Goal: Complete application form: Complete application form

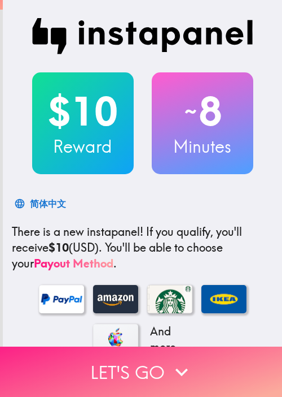
drag, startPoint x: 158, startPoint y: 359, endPoint x: 185, endPoint y: 358, distance: 27.7
click at [158, 359] on button "Let's go" at bounding box center [141, 371] width 282 height 50
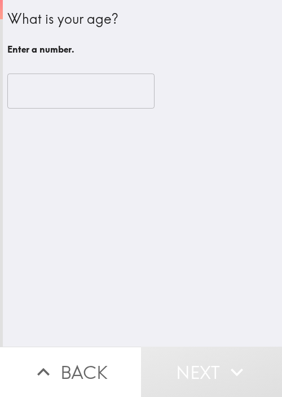
click at [137, 60] on div "​" at bounding box center [142, 91] width 271 height 62
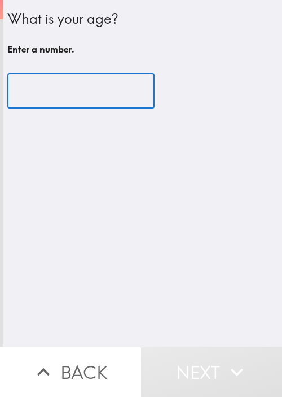
click at [81, 88] on input "number" at bounding box center [80, 90] width 147 height 35
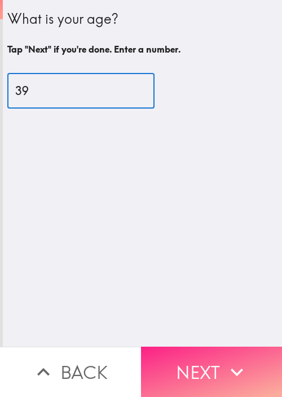
type input "39"
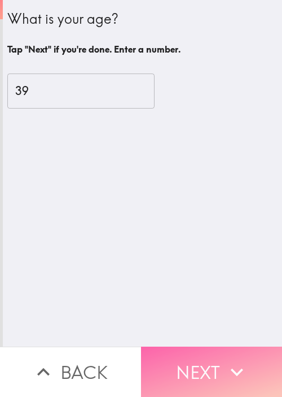
drag, startPoint x: 240, startPoint y: 363, endPoint x: 282, endPoint y: 310, distance: 67.9
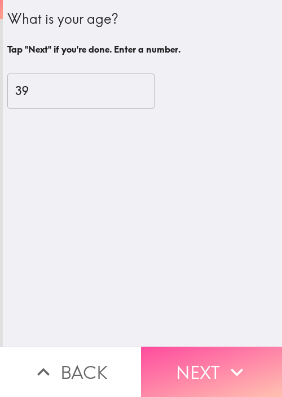
click at [240, 363] on icon "button" at bounding box center [237, 371] width 25 height 25
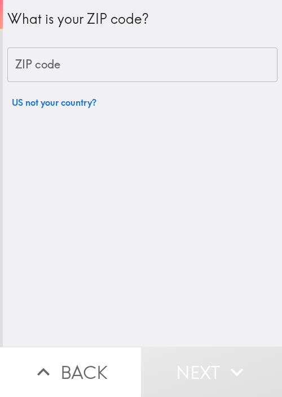
click at [72, 60] on input "ZIP code" at bounding box center [142, 64] width 271 height 35
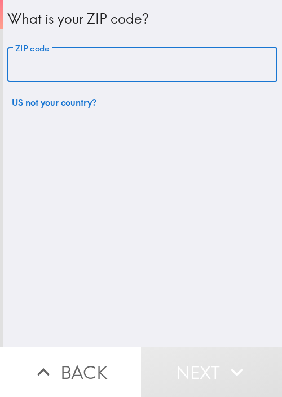
paste input "11801"
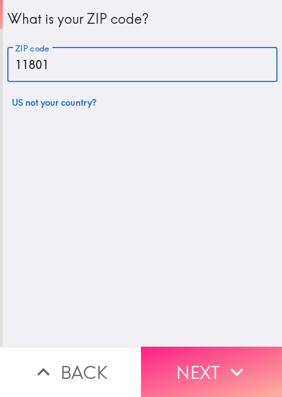
type input "11801"
click at [202, 349] on button "Next" at bounding box center [211, 371] width 141 height 50
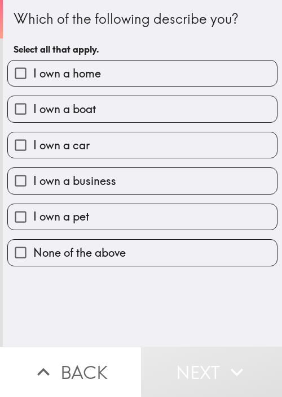
click at [86, 59] on div "I own a home" at bounding box center [138, 69] width 280 height 36
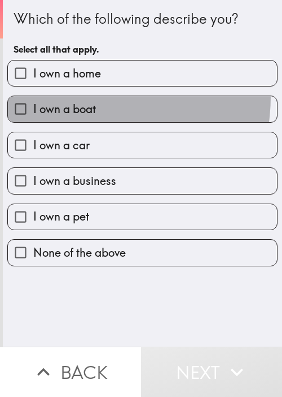
click at [77, 97] on label "I own a boat" at bounding box center [142, 108] width 269 height 25
click at [33, 97] on input "I own a boat" at bounding box center [20, 108] width 25 height 25
checkbox input "true"
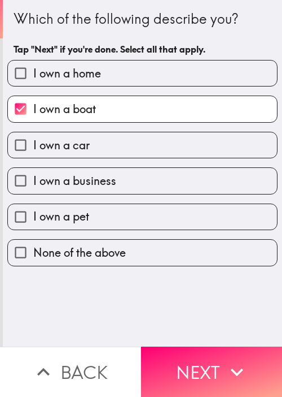
click at [108, 74] on label "I own a home" at bounding box center [142, 72] width 269 height 25
click at [33, 74] on input "I own a home" at bounding box center [20, 72] width 25 height 25
checkbox input "true"
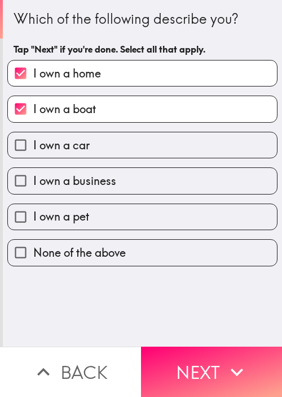
click at [104, 125] on div "I own a car" at bounding box center [138, 141] width 280 height 36
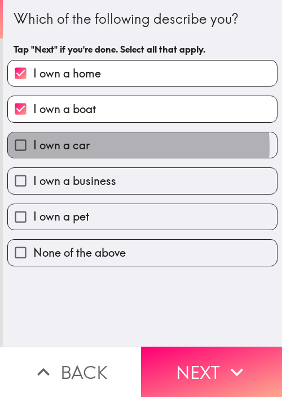
click at [89, 146] on label "I own a car" at bounding box center [142, 144] width 269 height 25
click at [33, 146] on input "I own a car" at bounding box center [20, 144] width 25 height 25
checkbox input "true"
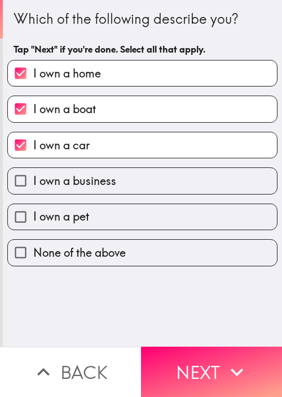
drag, startPoint x: 94, startPoint y: 189, endPoint x: 116, endPoint y: 206, distance: 27.0
click at [95, 189] on label "I own a business" at bounding box center [142, 180] width 269 height 25
click at [33, 189] on input "I own a business" at bounding box center [20, 180] width 25 height 25
checkbox input "true"
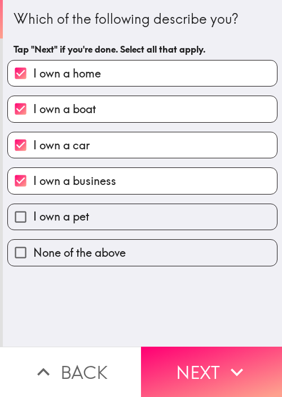
click at [117, 220] on label "I own a pet" at bounding box center [142, 216] width 269 height 25
click at [33, 220] on input "I own a pet" at bounding box center [20, 216] width 25 height 25
checkbox input "true"
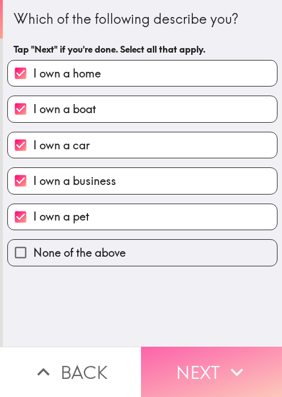
click at [198, 346] on button "Next" at bounding box center [211, 371] width 141 height 50
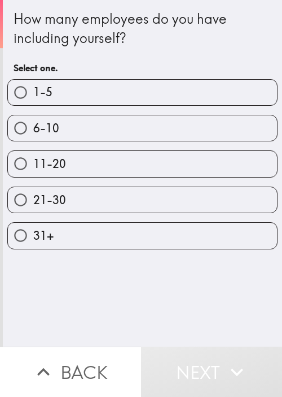
click at [85, 87] on label "1-5" at bounding box center [142, 92] width 269 height 25
click at [33, 87] on input "1-5" at bounding box center [20, 92] width 25 height 25
radio input "true"
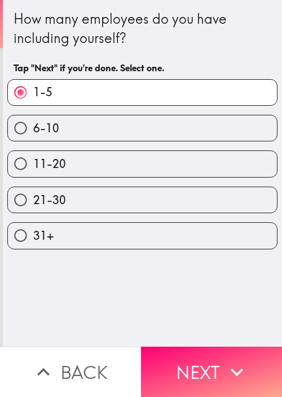
click at [245, 351] on button "Next" at bounding box center [211, 371] width 141 height 50
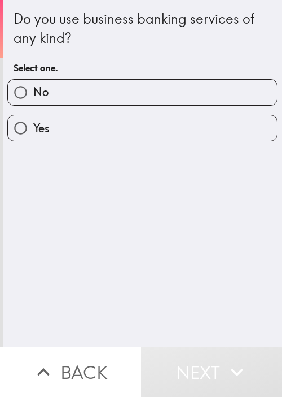
drag, startPoint x: 98, startPoint y: 116, endPoint x: 103, endPoint y: 121, distance: 6.4
click at [99, 117] on label "Yes" at bounding box center [142, 127] width 269 height 25
click at [33, 117] on input "Yes" at bounding box center [20, 127] width 25 height 25
radio input "true"
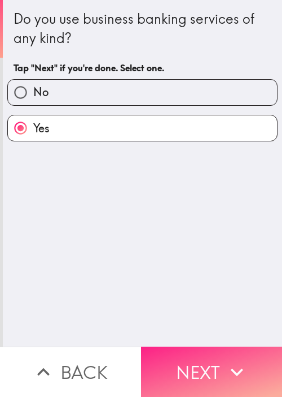
click at [221, 346] on button "Next" at bounding box center [211, 371] width 141 height 50
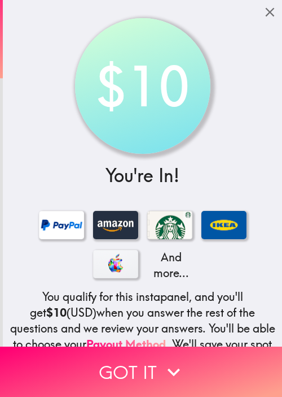
drag, startPoint x: 155, startPoint y: 84, endPoint x: 176, endPoint y: 57, distance: 34.2
click at [155, 84] on div "$10" at bounding box center [142, 86] width 125 height 125
click at [75, 35] on div "$10 You're In! And more... You qualify for this instapanel, and you'll get $10 …" at bounding box center [143, 237] width 280 height 474
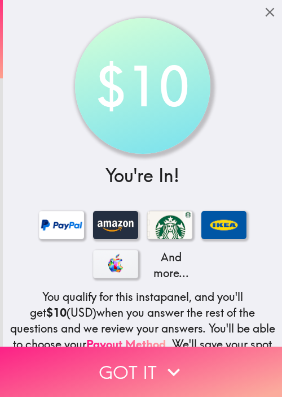
click at [61, 362] on button "Got it" at bounding box center [141, 371] width 282 height 50
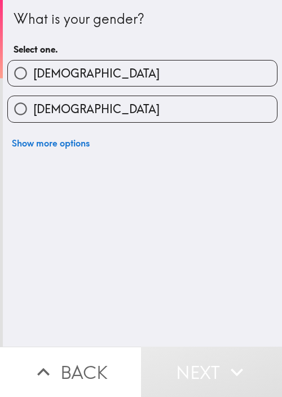
click at [203, 103] on label "[DEMOGRAPHIC_DATA]" at bounding box center [142, 108] width 269 height 25
click at [33, 103] on input "[DEMOGRAPHIC_DATA]" at bounding box center [20, 108] width 25 height 25
radio input "true"
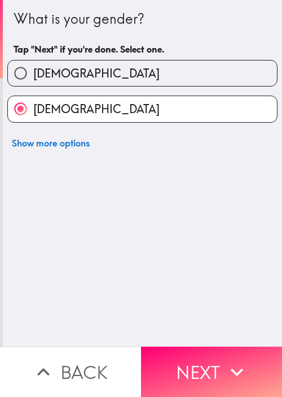
drag, startPoint x: 36, startPoint y: 287, endPoint x: 146, endPoint y: 336, distance: 120.6
click at [38, 288] on div "What is your gender? Tap "Next" if you're done. Select one. [DEMOGRAPHIC_DATA] …" at bounding box center [143, 173] width 280 height 346
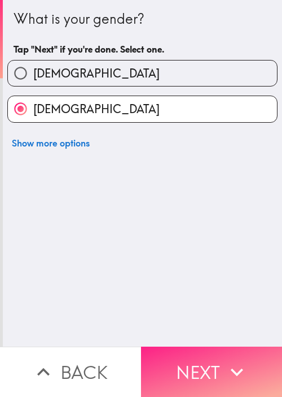
drag, startPoint x: 172, startPoint y: 354, endPoint x: 154, endPoint y: 350, distance: 18.9
click at [171, 354] on button "Next" at bounding box center [211, 371] width 141 height 50
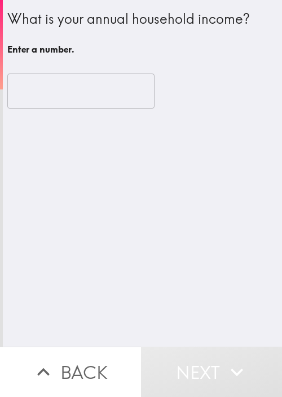
drag, startPoint x: 228, startPoint y: 208, endPoint x: 159, endPoint y: 142, distance: 95.1
click at [228, 208] on div "What is your annual household income? Enter a number. ​" at bounding box center [143, 173] width 280 height 346
click at [94, 84] on input "number" at bounding box center [80, 90] width 147 height 35
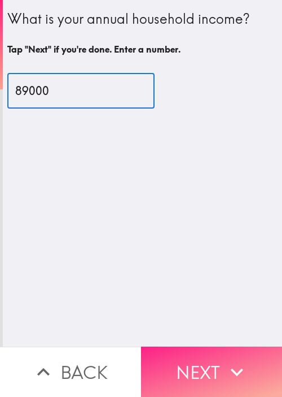
type input "89000"
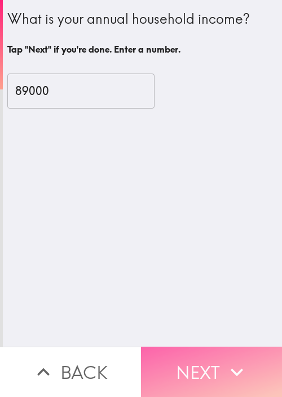
click at [185, 368] on button "Next" at bounding box center [211, 371] width 141 height 50
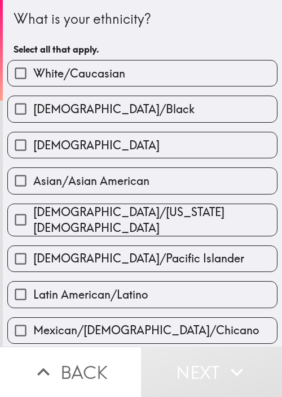
click at [95, 33] on div "What is your ethnicity? Select all that apply." at bounding box center [143, 34] width 258 height 51
click at [90, 206] on label "[DEMOGRAPHIC_DATA]/[US_STATE][DEMOGRAPHIC_DATA]" at bounding box center [142, 220] width 269 height 32
click at [33, 207] on input "[DEMOGRAPHIC_DATA]/[US_STATE][DEMOGRAPHIC_DATA]" at bounding box center [20, 219] width 25 height 25
checkbox input "true"
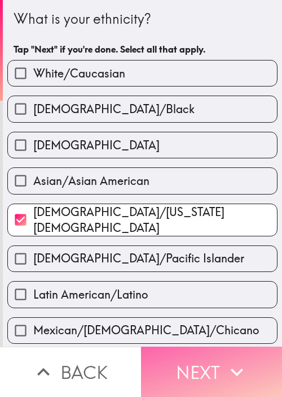
click at [229, 371] on icon "button" at bounding box center [237, 371] width 25 height 25
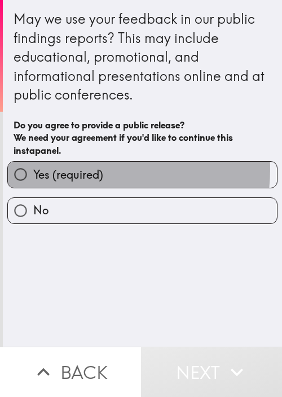
click at [77, 169] on span "Yes (required)" at bounding box center [68, 175] width 70 height 16
click at [33, 169] on input "Yes (required)" at bounding box center [20, 174] width 25 height 25
radio input "true"
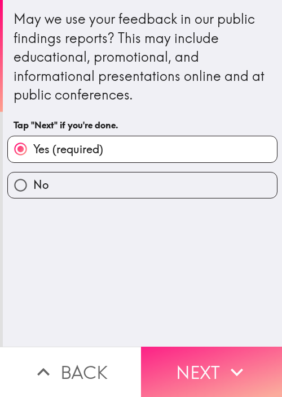
click at [225, 369] on icon "button" at bounding box center [237, 371] width 25 height 25
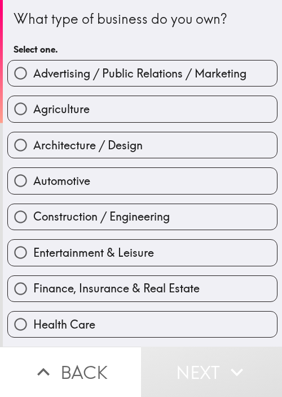
drag, startPoint x: 26, startPoint y: 18, endPoint x: 40, endPoint y: 11, distance: 15.2
click at [26, 18] on div "What type of business do you own?" at bounding box center [143, 19] width 258 height 19
click at [217, 36] on div "What type of business do you own? Select one." at bounding box center [143, 34] width 258 height 51
click at [214, 201] on div "Construction / Engineering" at bounding box center [138, 212] width 280 height 36
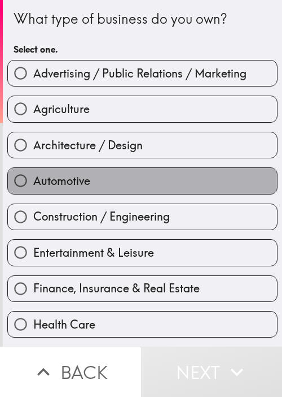
click at [221, 173] on label "Automotive" at bounding box center [142, 180] width 269 height 25
click at [33, 173] on input "Automotive" at bounding box center [20, 180] width 25 height 25
radio input "true"
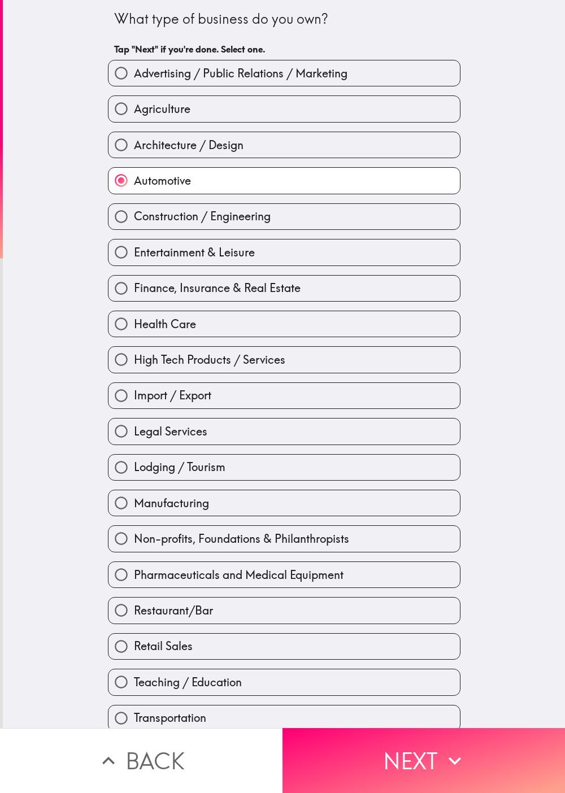
click at [282, 359] on label "High Tech Products / Services" at bounding box center [283, 359] width 351 height 25
click at [134, 359] on input "High Tech Products / Services" at bounding box center [120, 359] width 25 height 25
radio input "true"
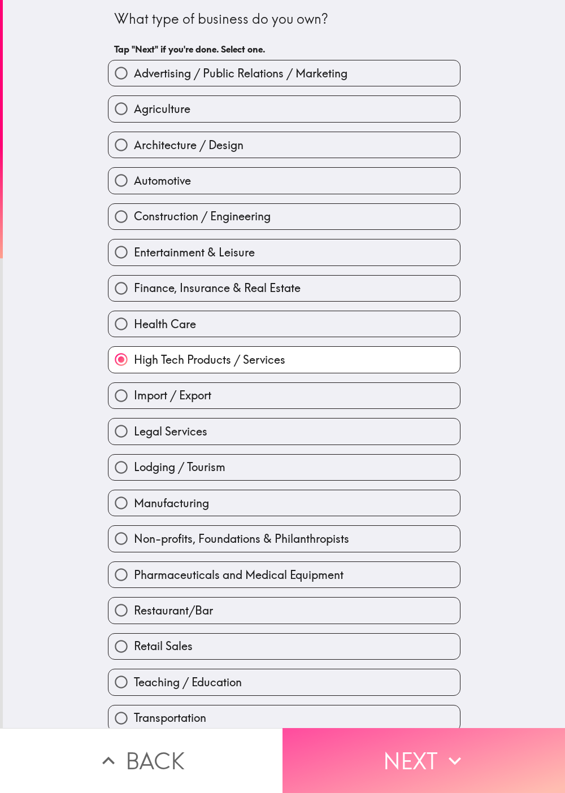
drag, startPoint x: 413, startPoint y: 743, endPoint x: 459, endPoint y: 646, distance: 106.6
click at [282, 396] on button "Next" at bounding box center [423, 760] width 282 height 65
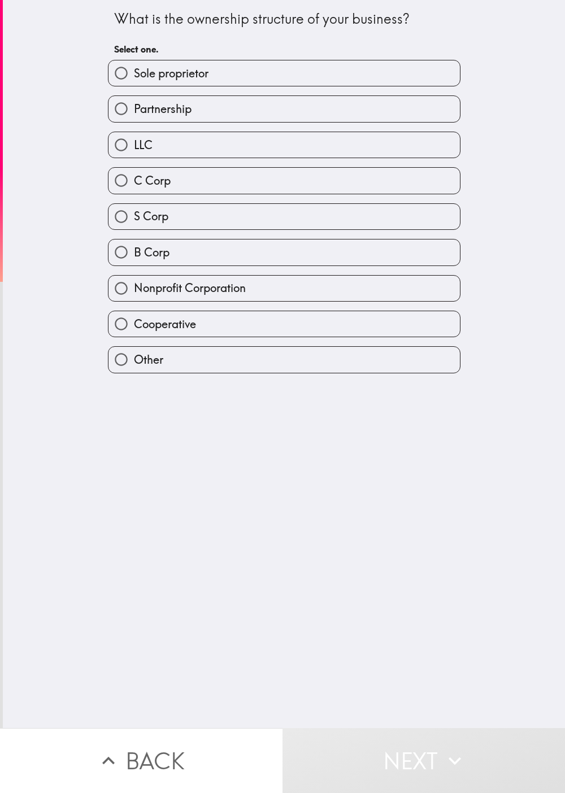
click at [134, 149] on span "LLC" at bounding box center [143, 145] width 19 height 16
click at [124, 149] on input "LLC" at bounding box center [120, 144] width 25 height 25
radio input "true"
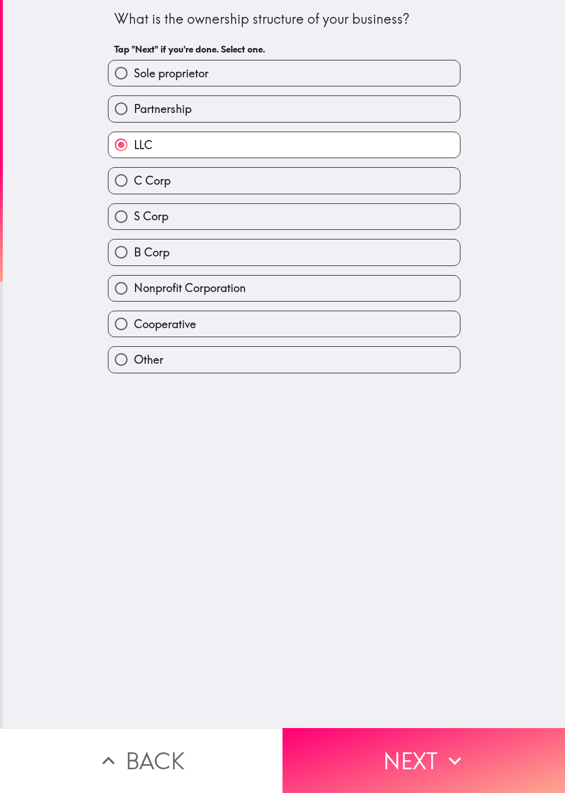
click at [282, 396] on div "What is the ownership structure of your business? Tap "Next" if you're done. Se…" at bounding box center [284, 364] width 562 height 728
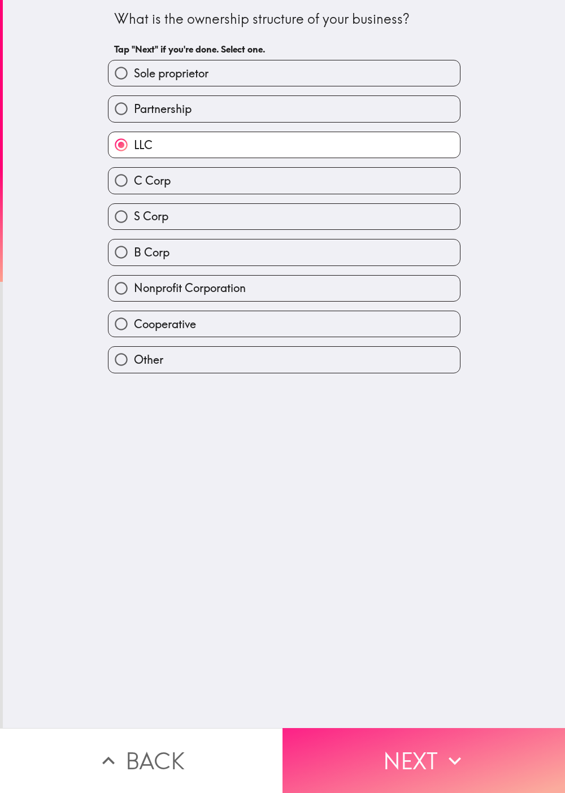
drag, startPoint x: 369, startPoint y: 728, endPoint x: 246, endPoint y: 646, distance: 147.6
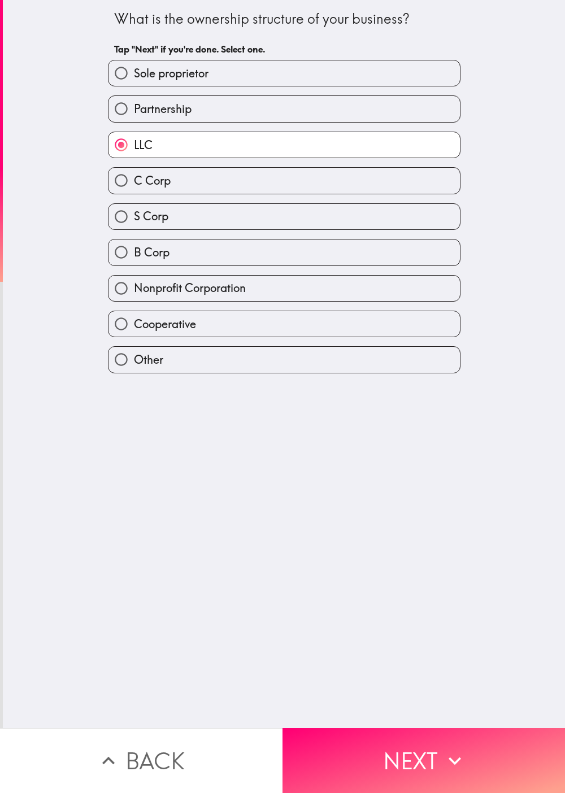
click at [282, 396] on button "Next" at bounding box center [423, 760] width 282 height 65
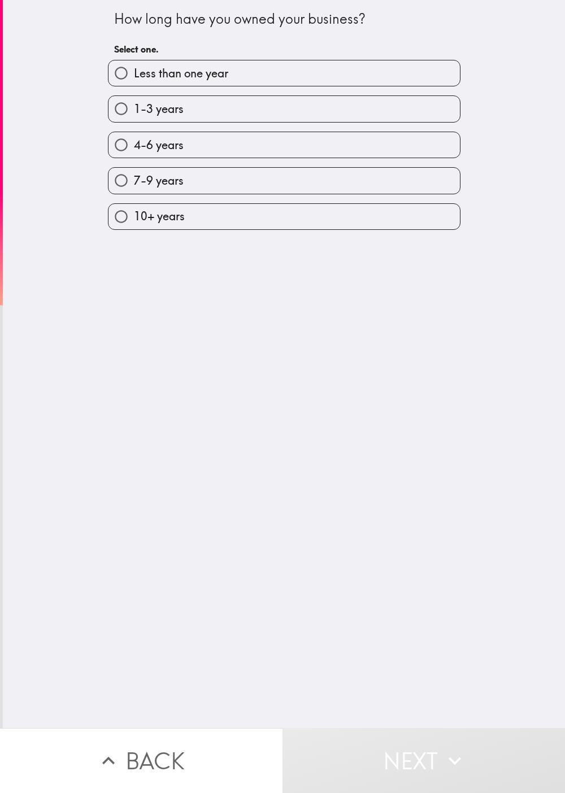
drag, startPoint x: 403, startPoint y: 558, endPoint x: 407, endPoint y: 526, distance: 31.9
click at [282, 396] on div "How long have you owned your business? Select one. Less than one year 1-3 years…" at bounding box center [284, 364] width 562 height 728
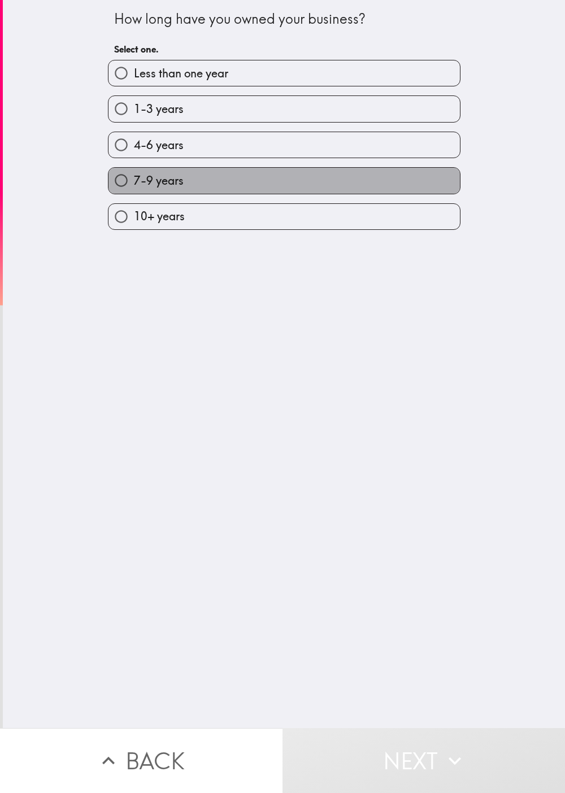
click at [282, 177] on label "7-9 years" at bounding box center [283, 180] width 351 height 25
click at [134, 177] on input "7-9 years" at bounding box center [120, 180] width 25 height 25
radio input "true"
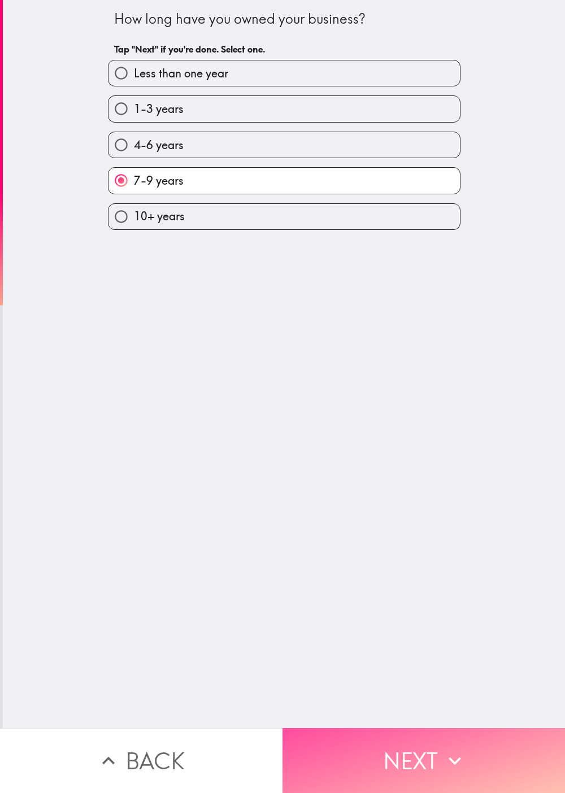
drag, startPoint x: 420, startPoint y: 728, endPoint x: 470, endPoint y: 685, distance: 65.3
click at [282, 396] on button "Next" at bounding box center [423, 760] width 282 height 65
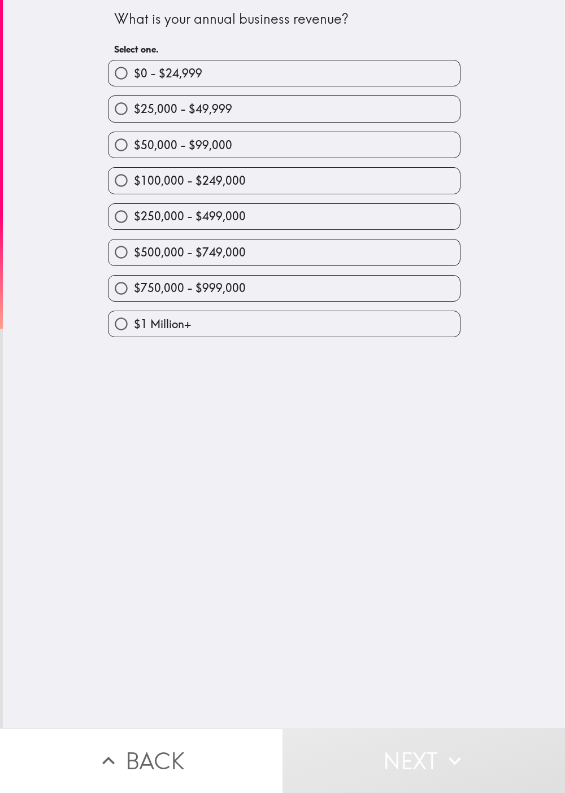
drag, startPoint x: 8, startPoint y: 181, endPoint x: 142, endPoint y: 173, distance: 134.1
click at [9, 182] on div "What is your annual business revenue? Select one. $0 - $24,999 $25,000 - $49,99…" at bounding box center [284, 364] width 562 height 728
click at [217, 169] on div "$100,000 - $249,000" at bounding box center [284, 180] width 352 height 27
click at [237, 203] on div "$250,000 - $499,000" at bounding box center [280, 212] width 362 height 36
click at [226, 166] on div "$100,000 - $249,000" at bounding box center [280, 176] width 362 height 36
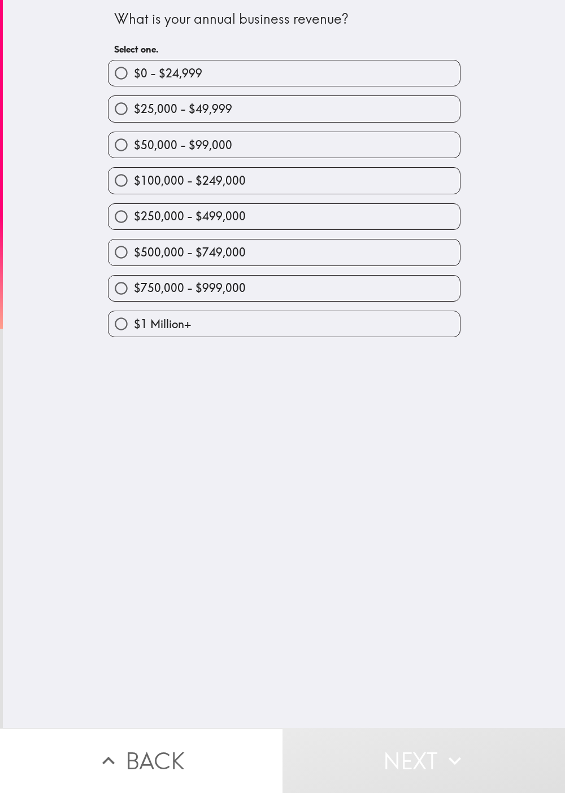
click at [194, 241] on div "$500,000 - $749,000" at bounding box center [280, 248] width 362 height 36
click at [206, 269] on div "$750,000 - $999,000" at bounding box center [280, 284] width 362 height 36
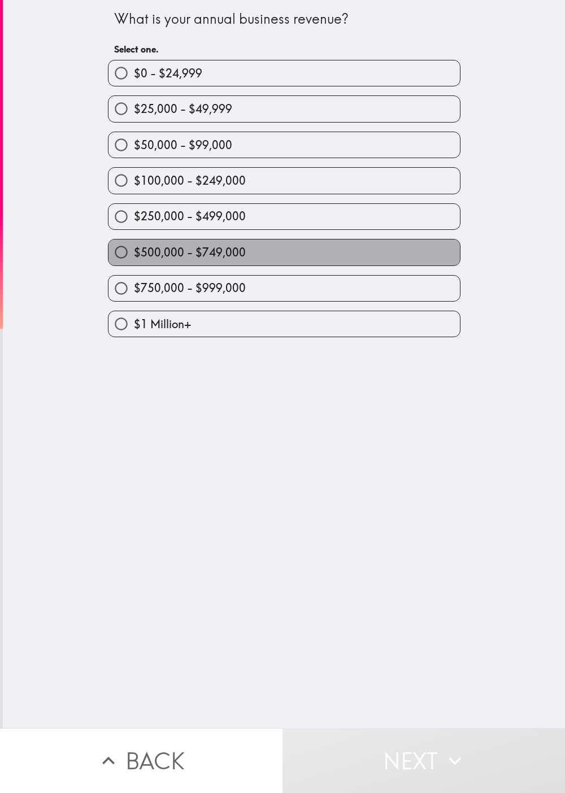
click at [227, 259] on label "$500,000 - $749,000" at bounding box center [283, 252] width 351 height 25
click at [134, 259] on input "$500,000 - $749,000" at bounding box center [120, 252] width 25 height 25
radio input "true"
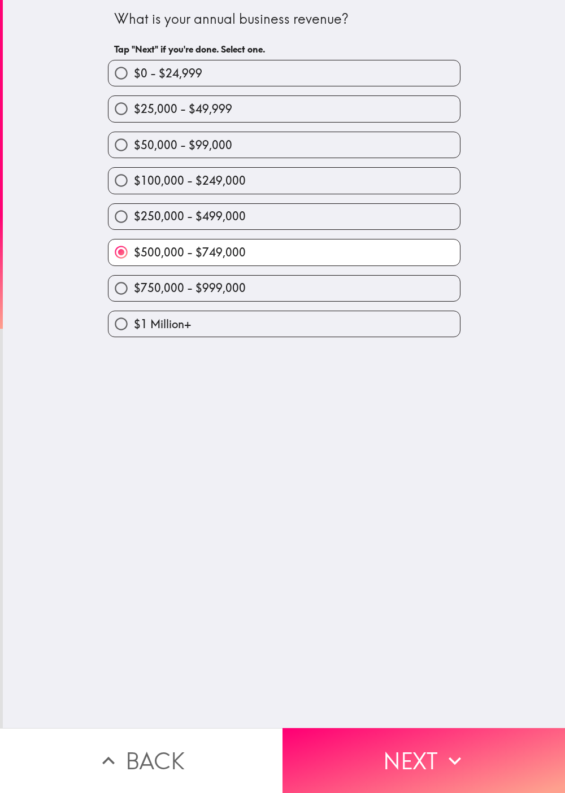
drag, startPoint x: 441, startPoint y: 729, endPoint x: 422, endPoint y: 654, distance: 77.4
click at [282, 396] on button "Next" at bounding box center [423, 760] width 282 height 65
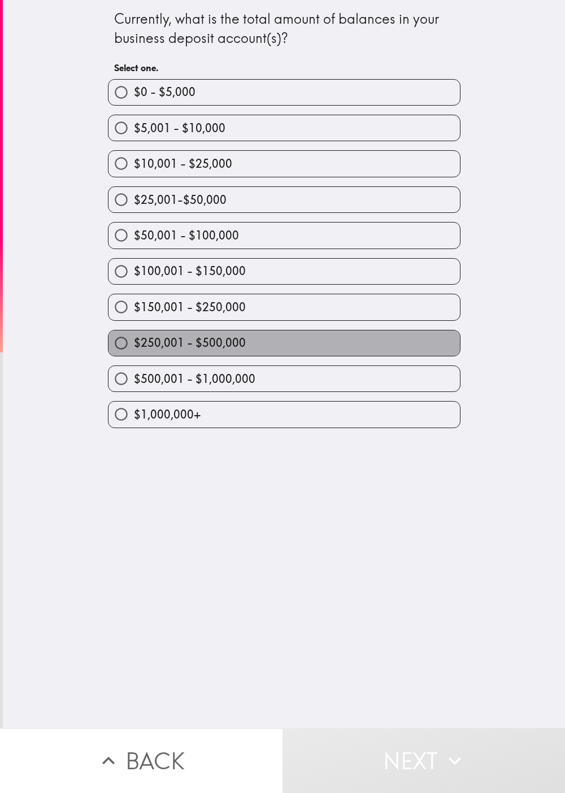
click at [242, 349] on label "$250,001 - $500,000" at bounding box center [283, 342] width 351 height 25
click at [134, 349] on input "$250,001 - $500,000" at bounding box center [120, 342] width 25 height 25
radio input "true"
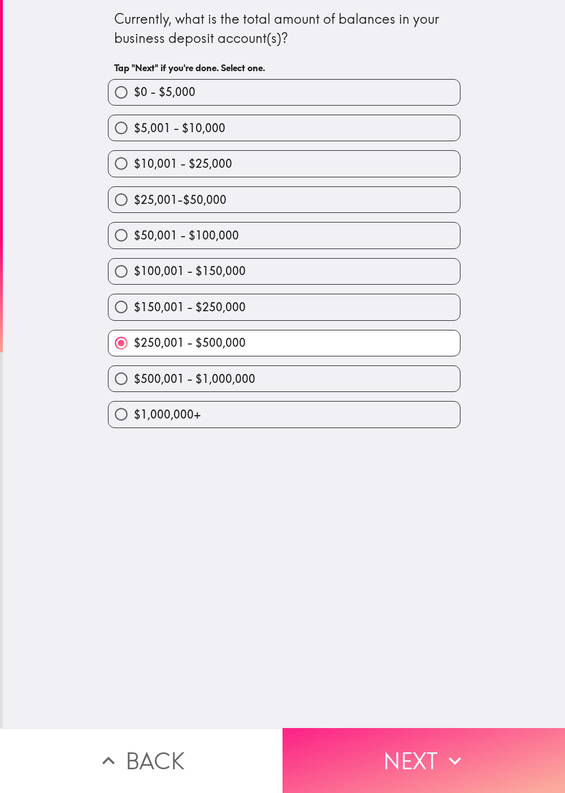
click at [282, 396] on button "Next" at bounding box center [423, 760] width 282 height 65
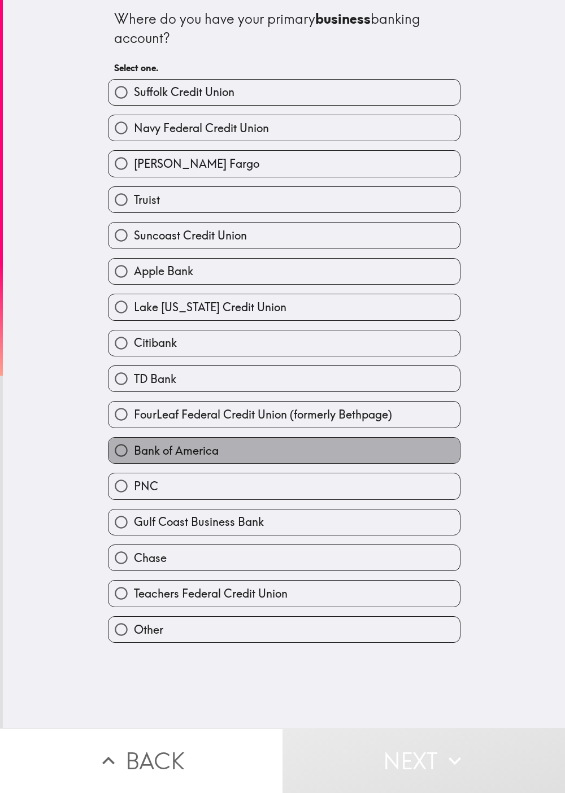
drag, startPoint x: 165, startPoint y: 470, endPoint x: 164, endPoint y: 482, distance: 11.9
click at [165, 396] on label "Bank of America" at bounding box center [283, 450] width 351 height 25
click at [134, 396] on input "Bank of America" at bounding box center [120, 450] width 25 height 25
radio input "true"
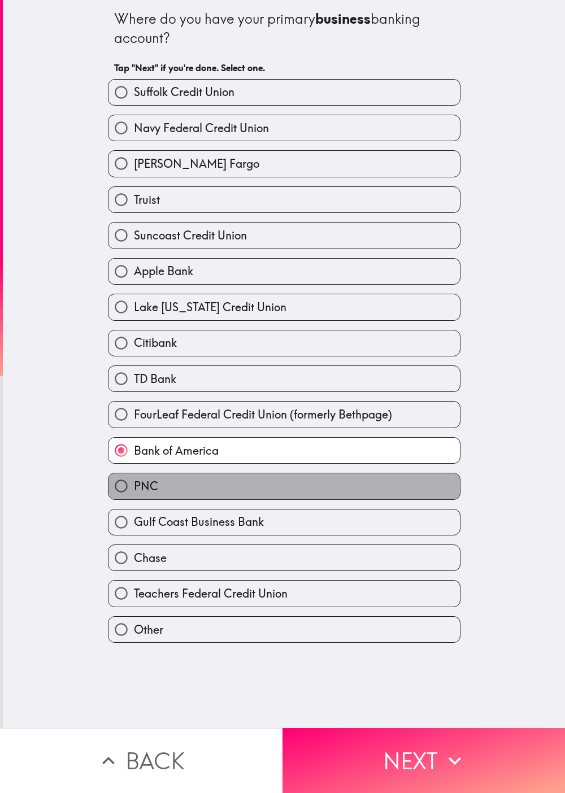
click at [162, 396] on label "PNC" at bounding box center [283, 485] width 351 height 25
click at [134, 396] on input "PNC" at bounding box center [120, 485] width 25 height 25
radio input "true"
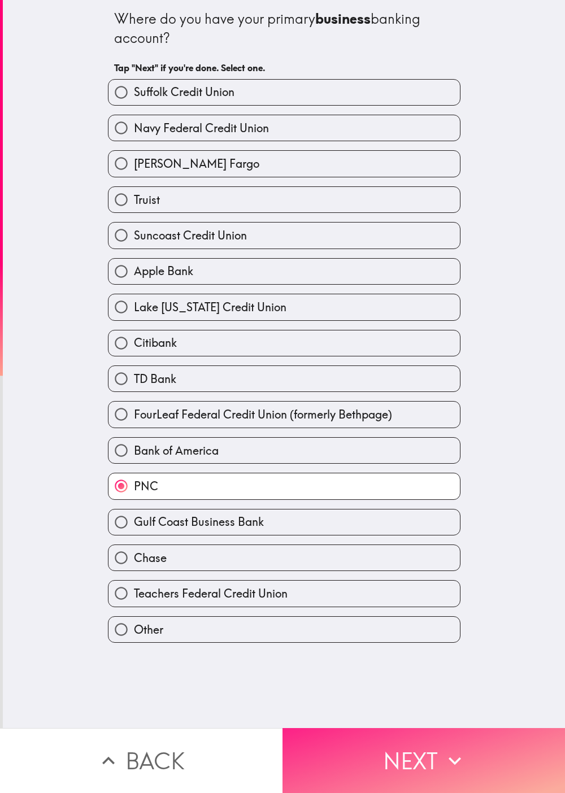
click at [282, 396] on button "Next" at bounding box center [423, 760] width 282 height 65
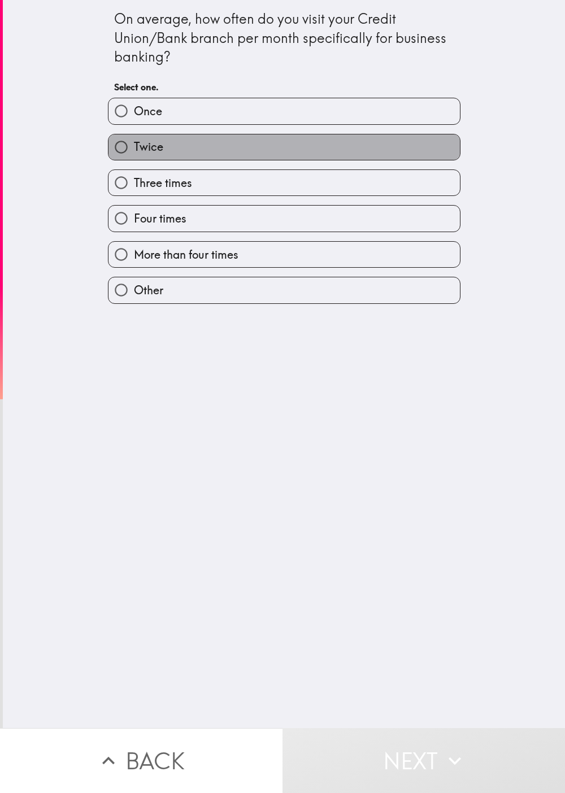
click at [172, 158] on label "Twice" at bounding box center [283, 146] width 351 height 25
click at [134, 158] on input "Twice" at bounding box center [120, 146] width 25 height 25
radio input "true"
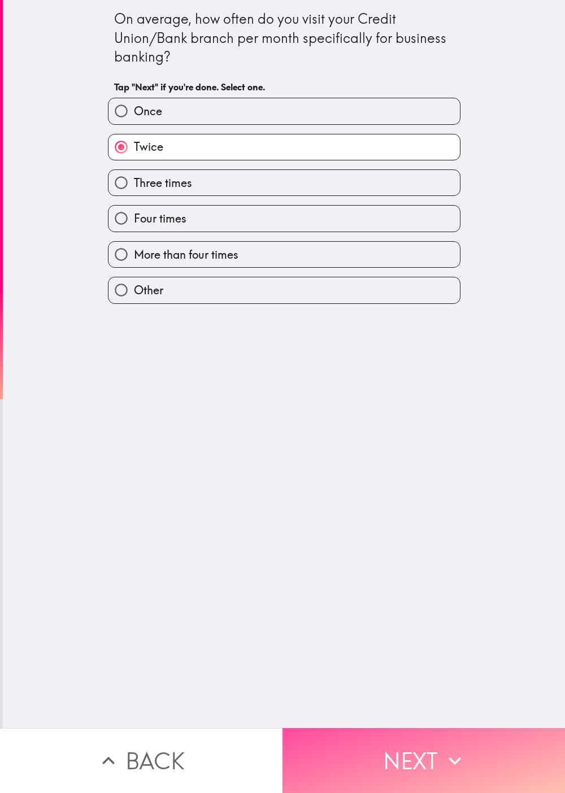
drag, startPoint x: 377, startPoint y: 741, endPoint x: 402, endPoint y: 693, distance: 54.1
click at [282, 396] on button "Next" at bounding box center [423, 760] width 282 height 65
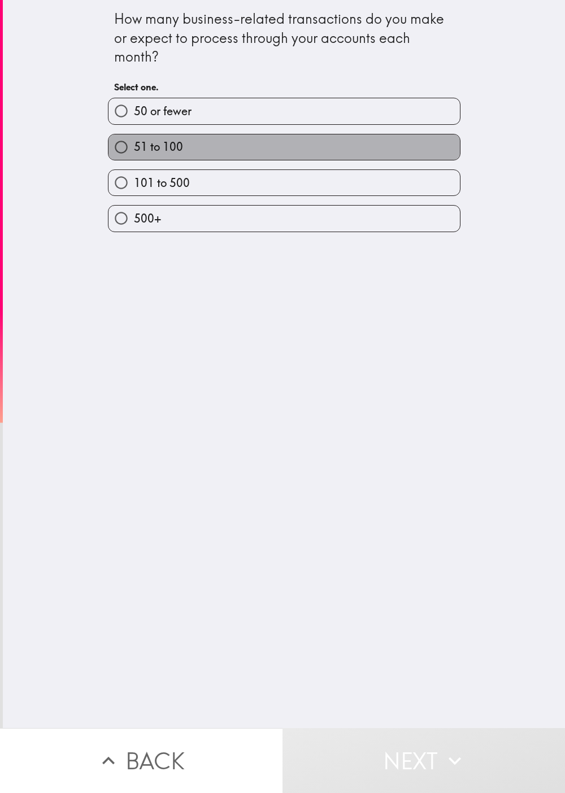
click at [146, 136] on label "51 to 100" at bounding box center [283, 146] width 351 height 25
click at [134, 136] on input "51 to 100" at bounding box center [120, 146] width 25 height 25
radio input "true"
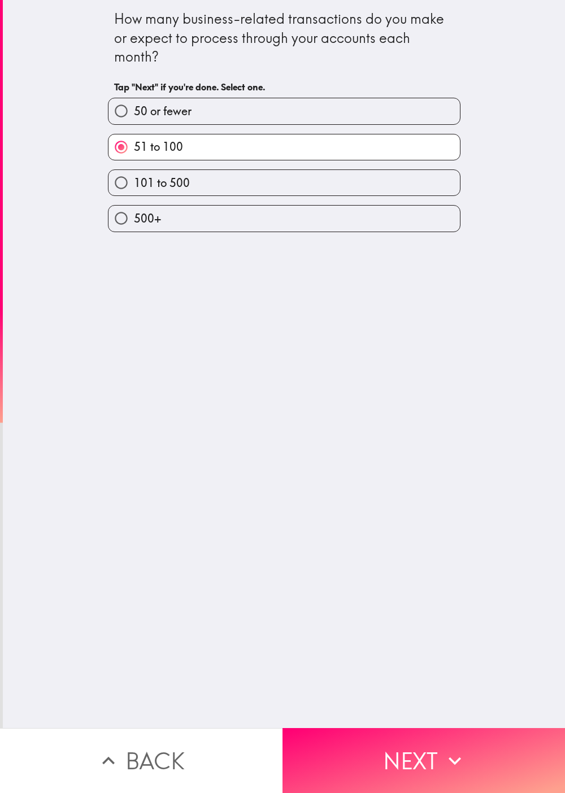
click at [282, 396] on div "How many business-related transactions do you make or expect to process through…" at bounding box center [284, 364] width 562 height 728
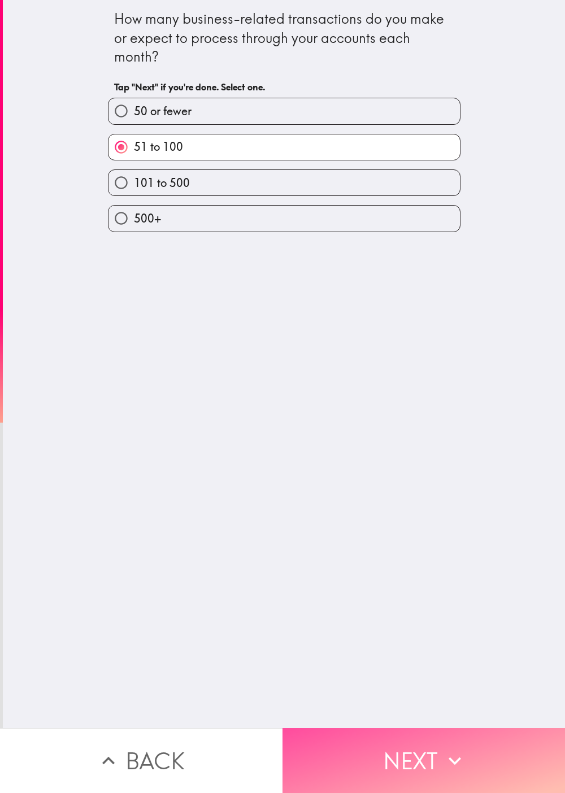
drag, startPoint x: 412, startPoint y: 723, endPoint x: 563, endPoint y: 629, distance: 177.6
click at [282, 396] on button "Next" at bounding box center [423, 760] width 282 height 65
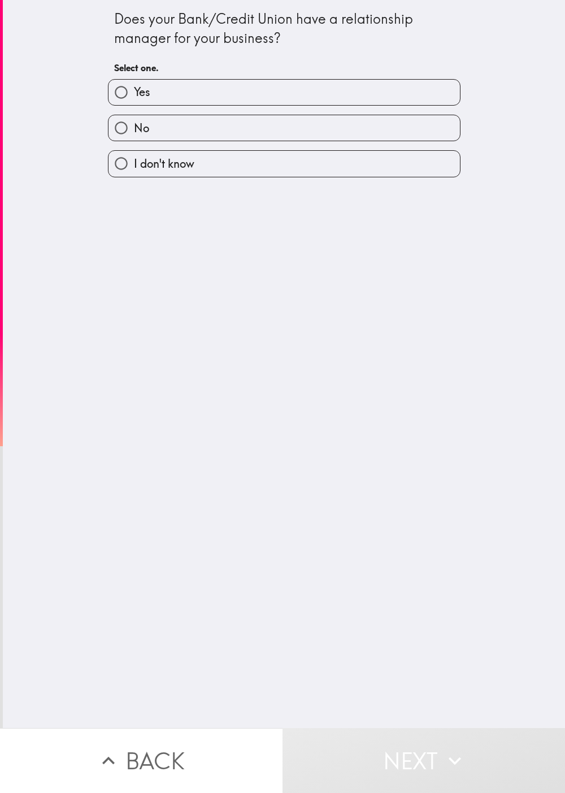
drag, startPoint x: 139, startPoint y: 331, endPoint x: 115, endPoint y: 259, distance: 76.1
click at [131, 326] on div "Does your Bank/Credit Union have a relationship manager for your business? Sele…" at bounding box center [284, 364] width 562 height 728
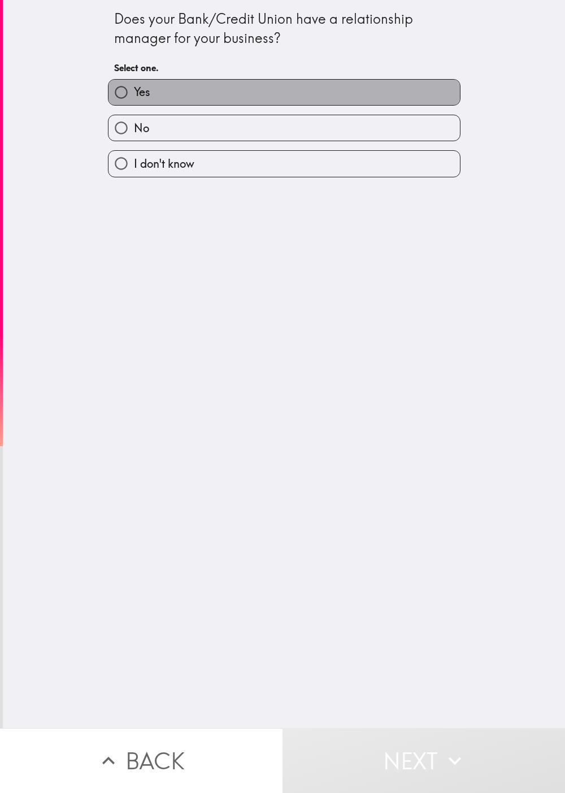
click at [231, 87] on label "Yes" at bounding box center [283, 92] width 351 height 25
click at [134, 87] on input "Yes" at bounding box center [120, 92] width 25 height 25
radio input "true"
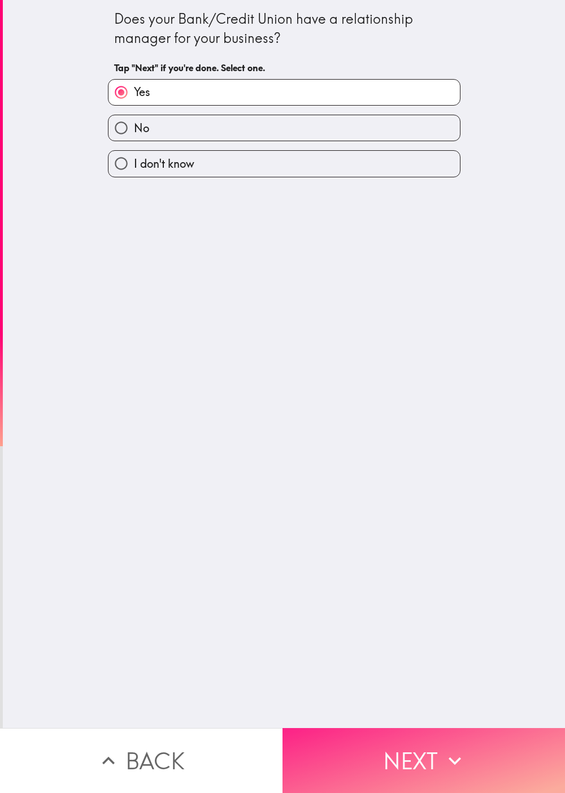
click at [282, 396] on button "Next" at bounding box center [423, 760] width 282 height 65
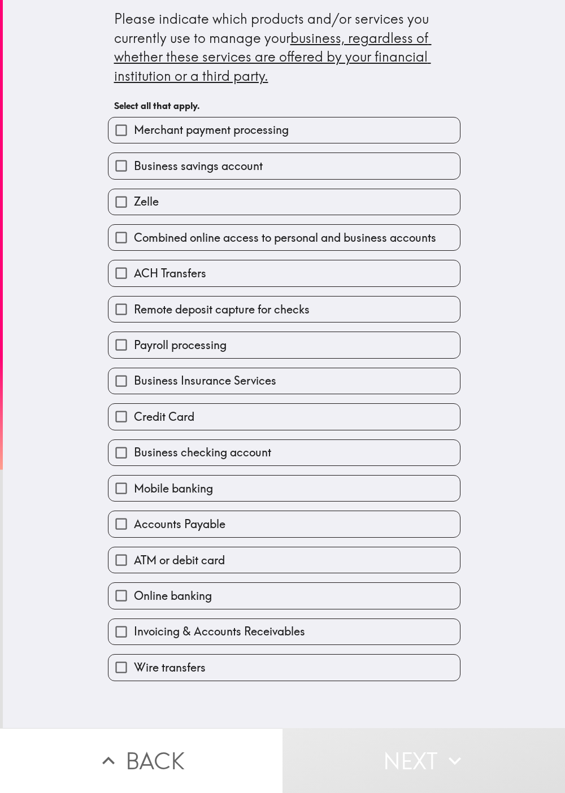
click at [114, 217] on div "Combined online access to personal and business accounts" at bounding box center [280, 233] width 362 height 36
click at [181, 223] on div "Combined online access to personal and business accounts" at bounding box center [280, 233] width 362 height 36
click at [198, 276] on label "ACH Transfers" at bounding box center [283, 272] width 351 height 25
click at [134, 276] on input "ACH Transfers" at bounding box center [120, 272] width 25 height 25
checkbox input "true"
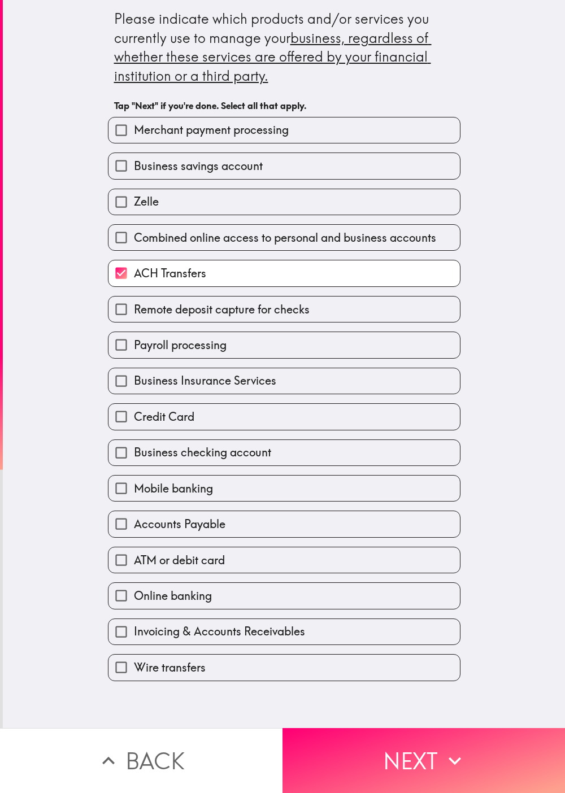
click at [255, 181] on div "Zelle" at bounding box center [280, 198] width 362 height 36
click at [279, 156] on label "Business savings account" at bounding box center [283, 165] width 351 height 25
click at [134, 156] on input "Business savings account" at bounding box center [120, 165] width 25 height 25
checkbox input "true"
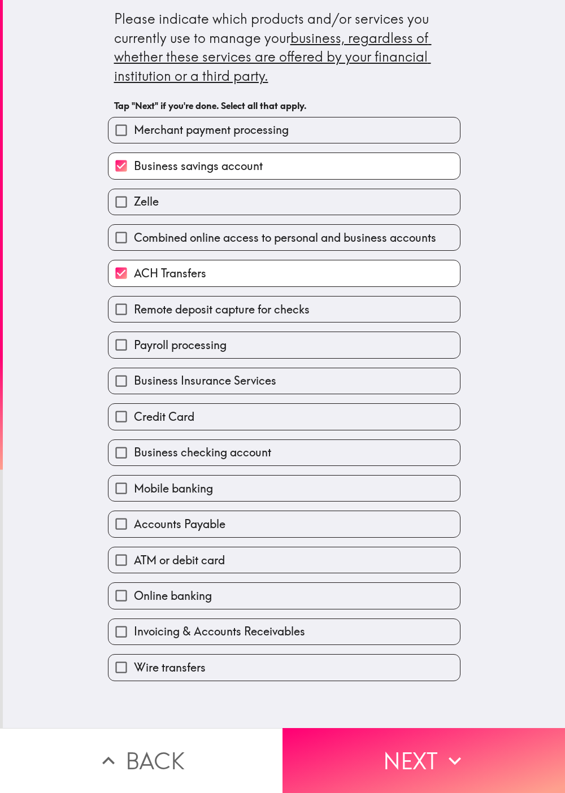
drag, startPoint x: 263, startPoint y: 494, endPoint x: 268, endPoint y: 496, distance: 5.9
click at [263, 396] on label "Mobile banking" at bounding box center [283, 488] width 351 height 25
click at [134, 396] on input "Mobile banking" at bounding box center [120, 488] width 25 height 25
checkbox input "true"
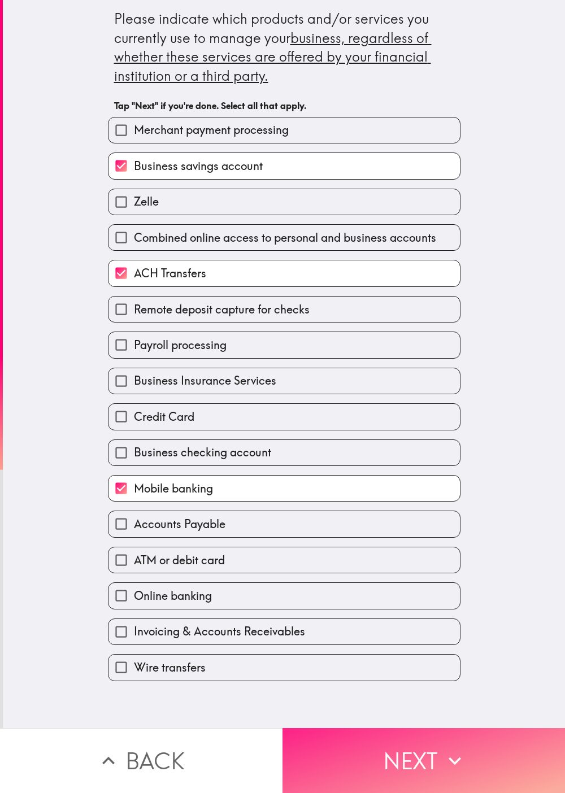
drag, startPoint x: 434, startPoint y: 742, endPoint x: 507, endPoint y: 652, distance: 115.7
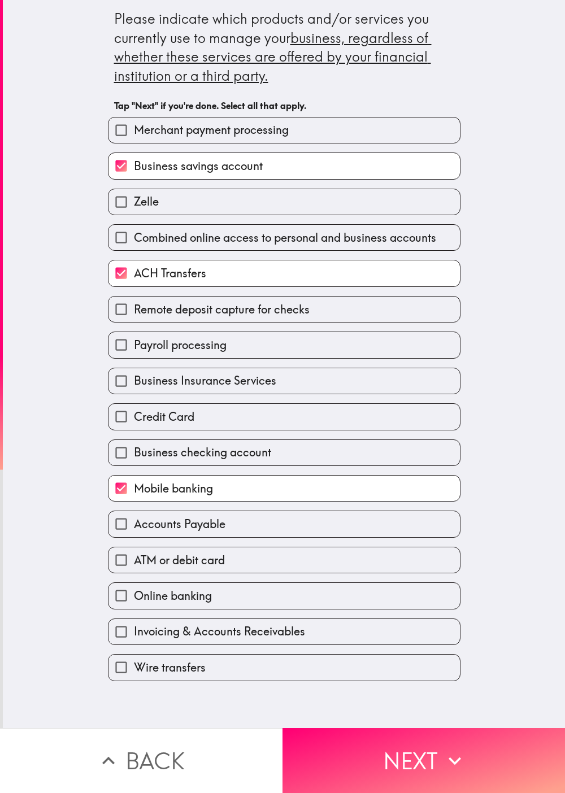
click at [282, 396] on icon "button" at bounding box center [454, 760] width 25 height 25
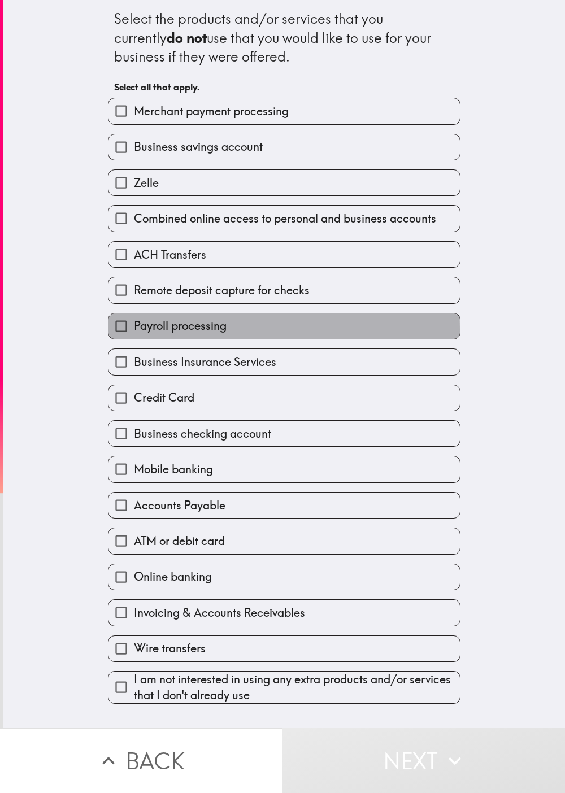
click at [134, 334] on span "Payroll processing" at bounding box center [180, 326] width 93 height 16
click at [128, 334] on input "Payroll processing" at bounding box center [120, 326] width 25 height 25
checkbox input "true"
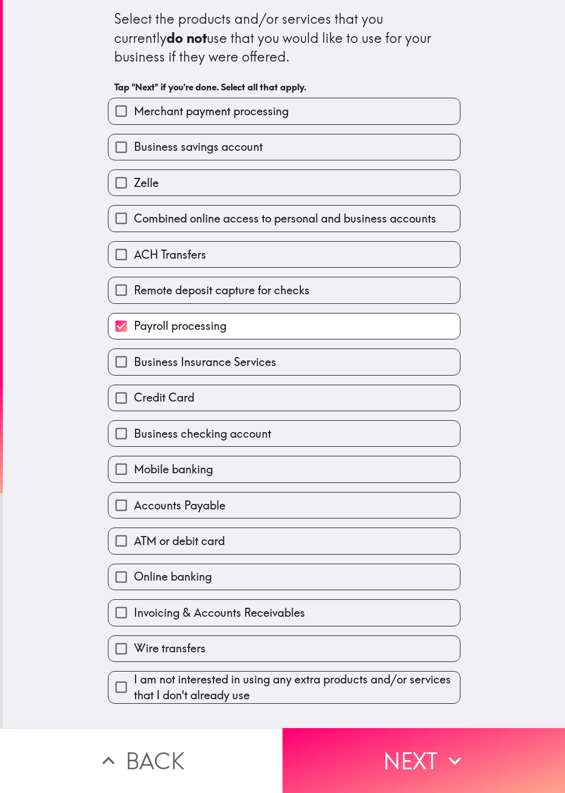
click at [203, 396] on div "Business checking account" at bounding box center [284, 433] width 352 height 27
click at [195, 396] on label "Mobile banking" at bounding box center [283, 468] width 351 height 25
click at [134, 396] on input "Mobile banking" at bounding box center [120, 468] width 25 height 25
checkbox input "true"
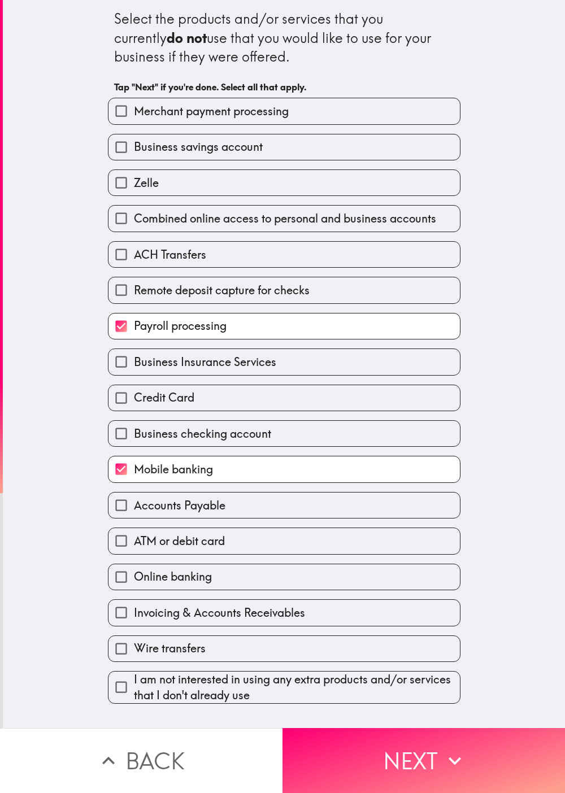
click at [282, 224] on span "Combined online access to personal and business accounts" at bounding box center [285, 219] width 302 height 16
click at [134, 224] on input "Combined online access to personal and business accounts" at bounding box center [120, 218] width 25 height 25
checkbox input "true"
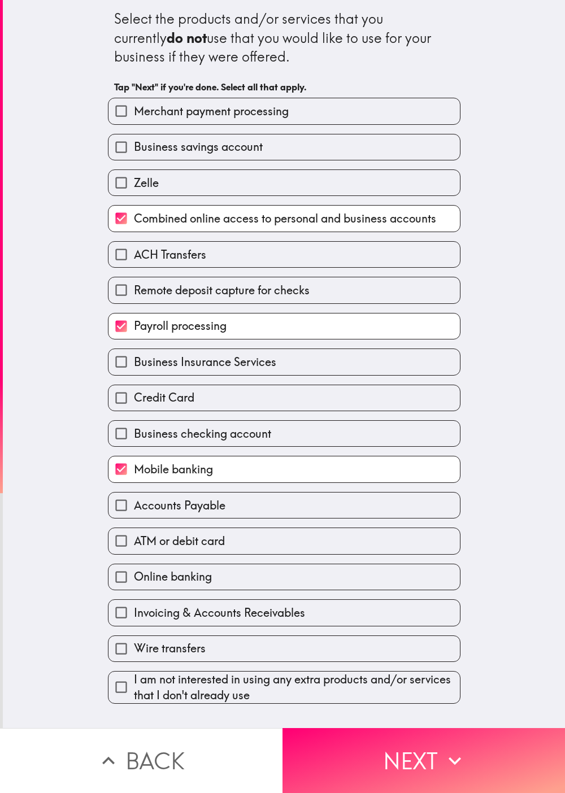
click at [282, 137] on label "Business savings account" at bounding box center [283, 146] width 351 height 25
click at [134, 137] on input "Business savings account" at bounding box center [120, 146] width 25 height 25
checkbox input "true"
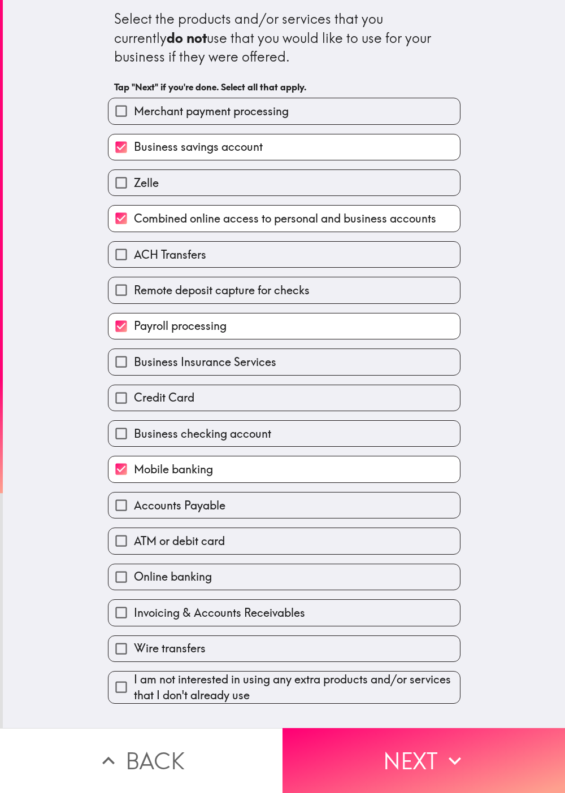
scroll to position [5, 0]
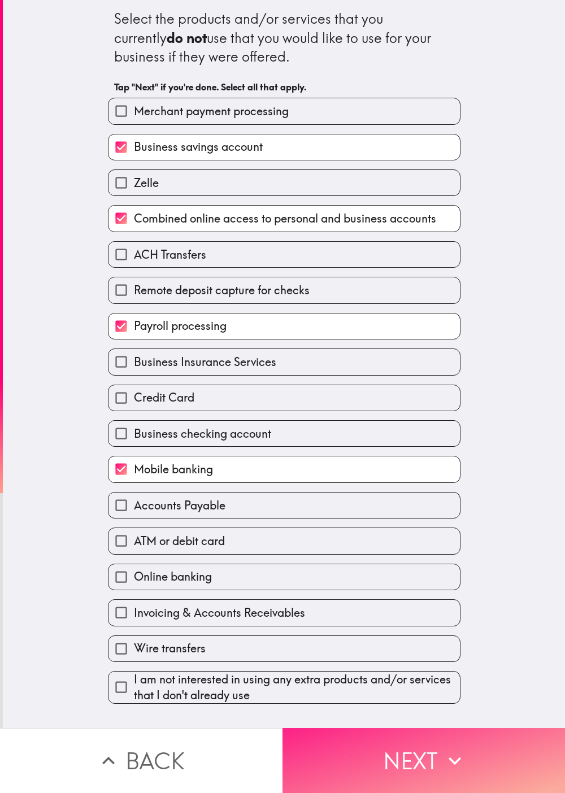
click at [282, 396] on button "Next" at bounding box center [423, 760] width 282 height 65
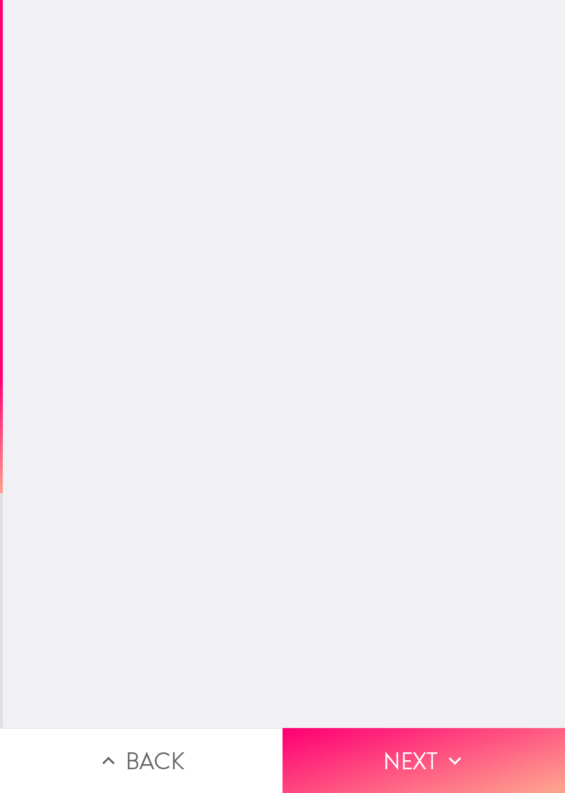
scroll to position [0, 0]
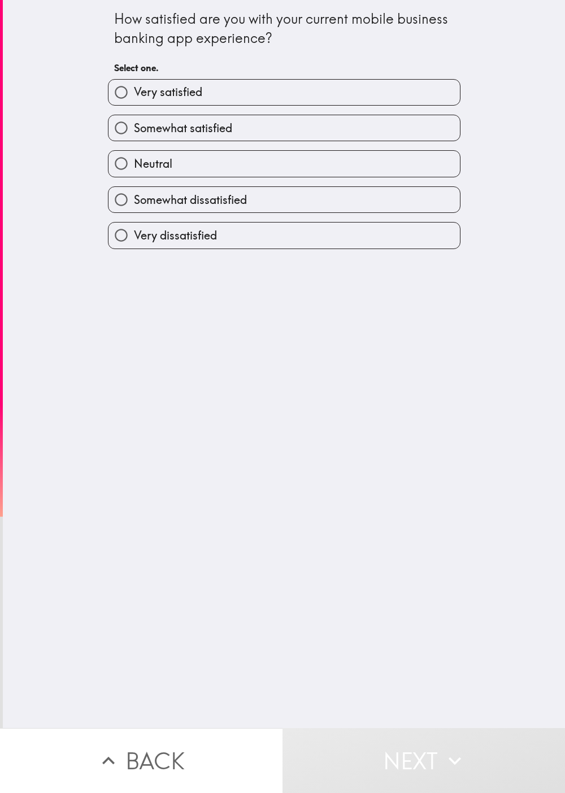
click at [261, 136] on label "Somewhat satisfied" at bounding box center [283, 127] width 351 height 25
click at [134, 136] on input "Somewhat satisfied" at bounding box center [120, 127] width 25 height 25
radio input "true"
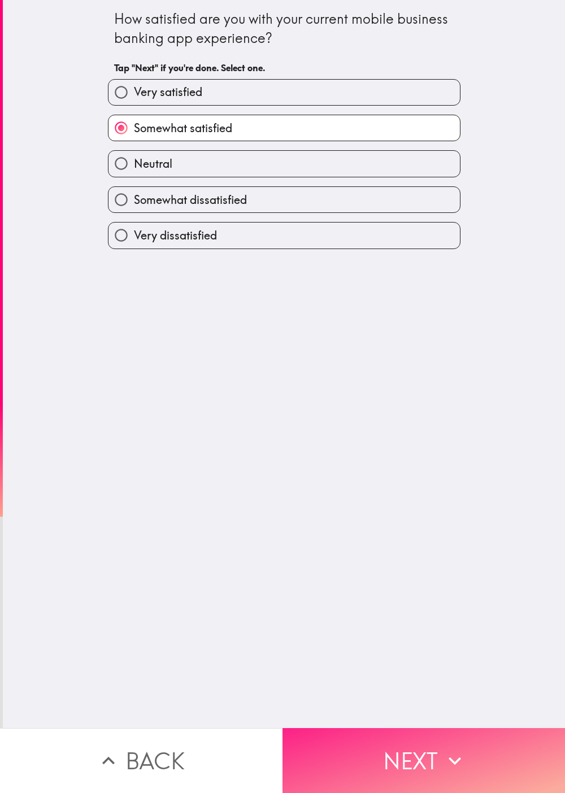
click at [282, 396] on button "Next" at bounding box center [423, 760] width 282 height 65
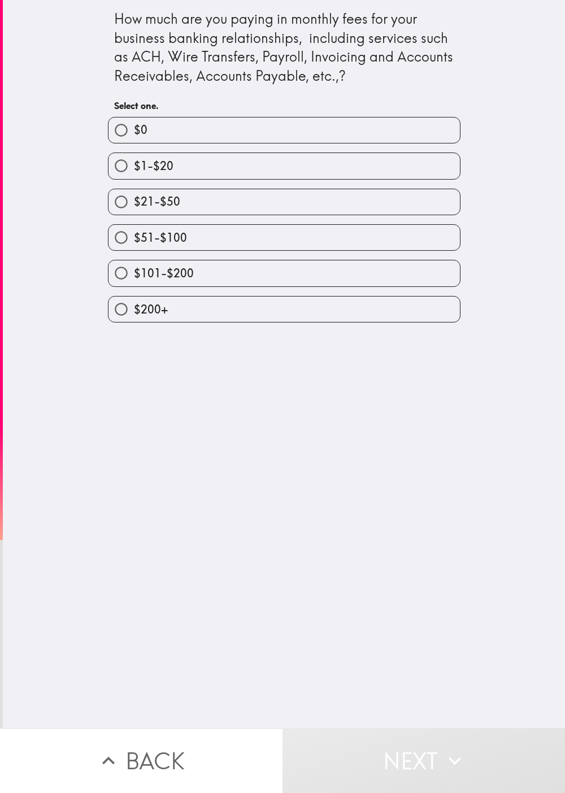
drag, startPoint x: 139, startPoint y: 199, endPoint x: 150, endPoint y: 203, distance: 11.6
click at [139, 199] on span "$21-$50" at bounding box center [157, 202] width 46 height 16
click at [134, 199] on input "$21-$50" at bounding box center [120, 201] width 25 height 25
radio input "true"
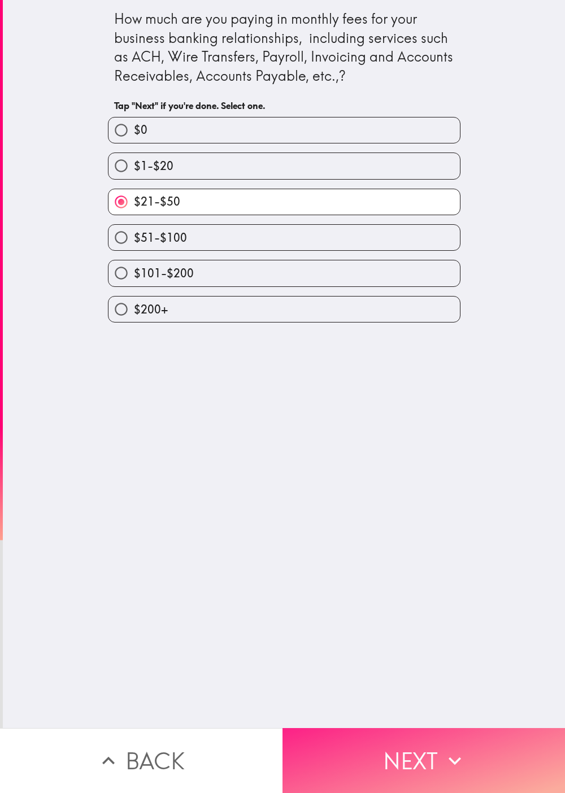
click at [282, 396] on button "Next" at bounding box center [423, 760] width 282 height 65
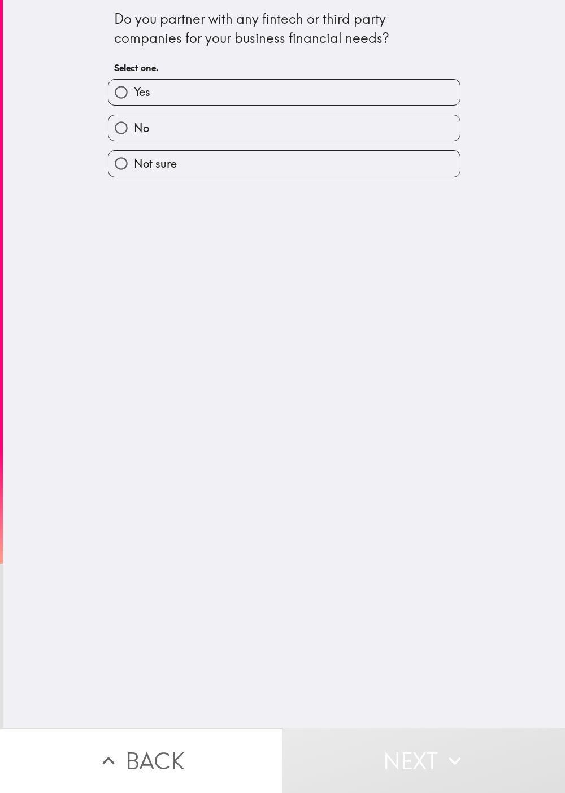
drag, startPoint x: 72, startPoint y: 363, endPoint x: 67, endPoint y: 348, distance: 15.7
click at [72, 362] on div "Do you partner with any fintech or third party companies for your business fina…" at bounding box center [284, 364] width 562 height 728
click at [188, 105] on label "Yes" at bounding box center [283, 92] width 351 height 25
click at [134, 105] on input "Yes" at bounding box center [120, 92] width 25 height 25
radio input "true"
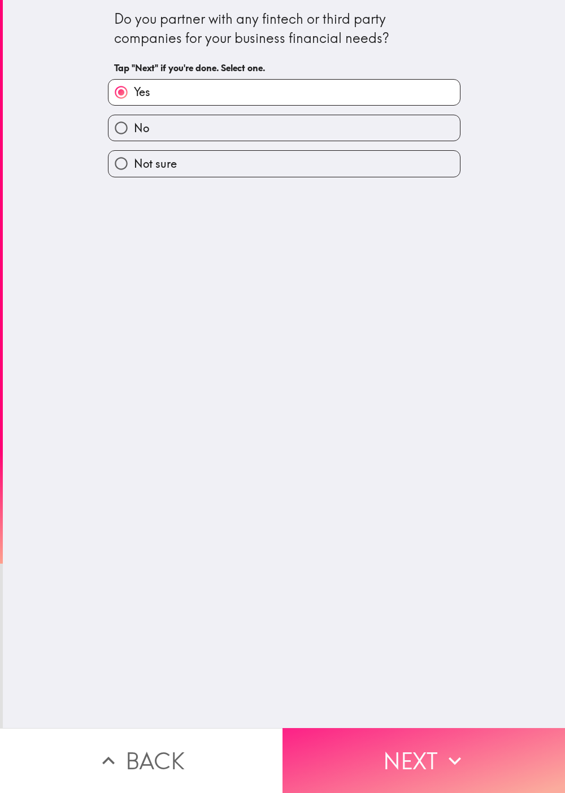
click at [282, 396] on button "Next" at bounding box center [423, 760] width 282 height 65
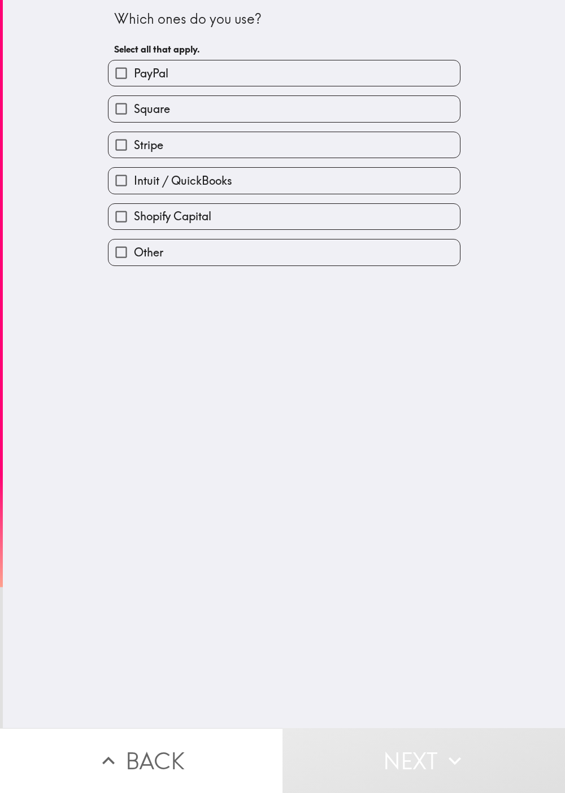
click at [282, 105] on label "Square" at bounding box center [283, 108] width 351 height 25
click at [134, 105] on input "Square" at bounding box center [120, 108] width 25 height 25
checkbox input "true"
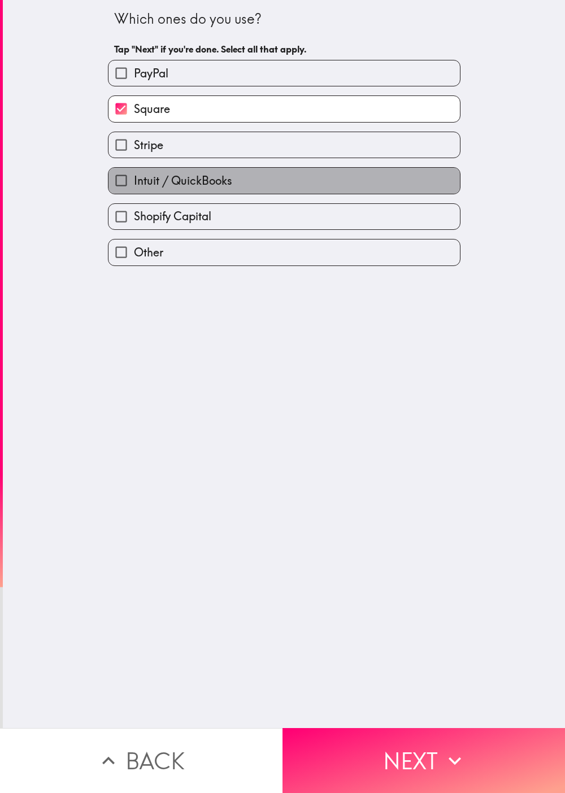
click at [255, 170] on label "Intuit / QuickBooks" at bounding box center [283, 180] width 351 height 25
click at [134, 170] on input "Intuit / QuickBooks" at bounding box center [120, 180] width 25 height 25
checkbox input "true"
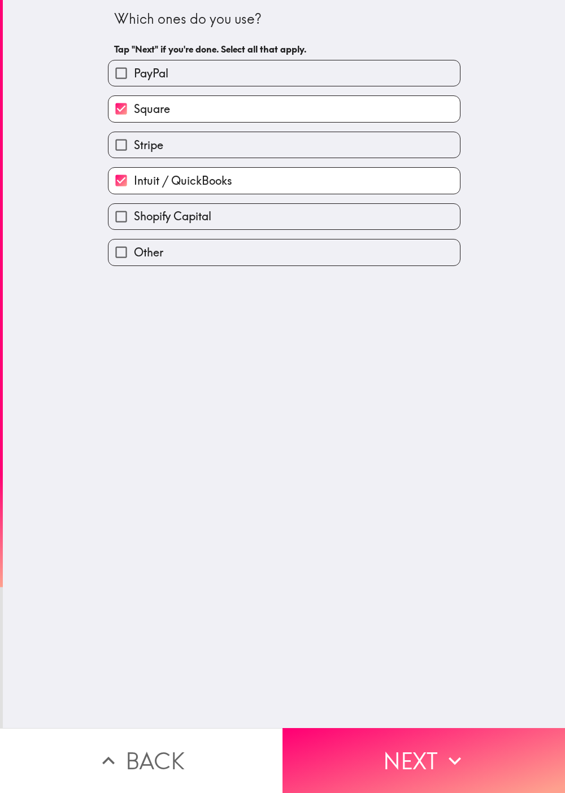
click at [250, 219] on label "Shopify Capital" at bounding box center [283, 216] width 351 height 25
click at [134, 219] on input "Shopify Capital" at bounding box center [120, 216] width 25 height 25
checkbox input "true"
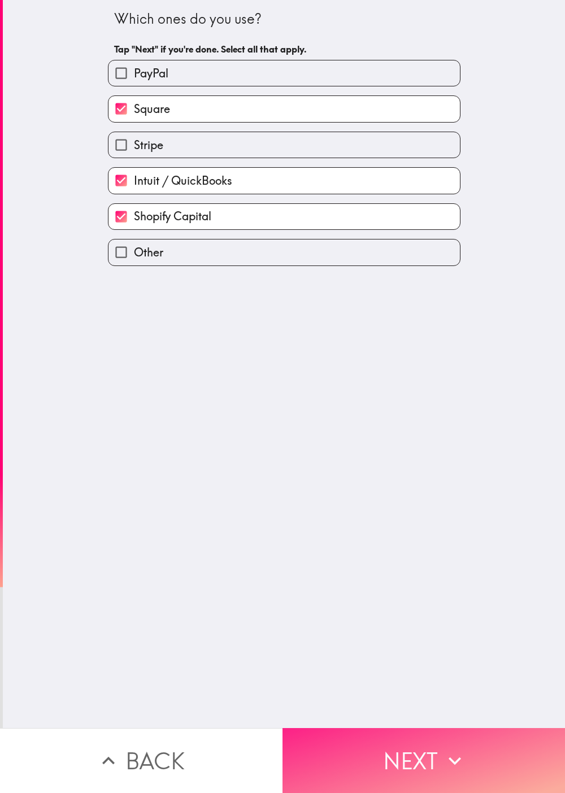
click at [282, 396] on icon "button" at bounding box center [454, 760] width 25 height 25
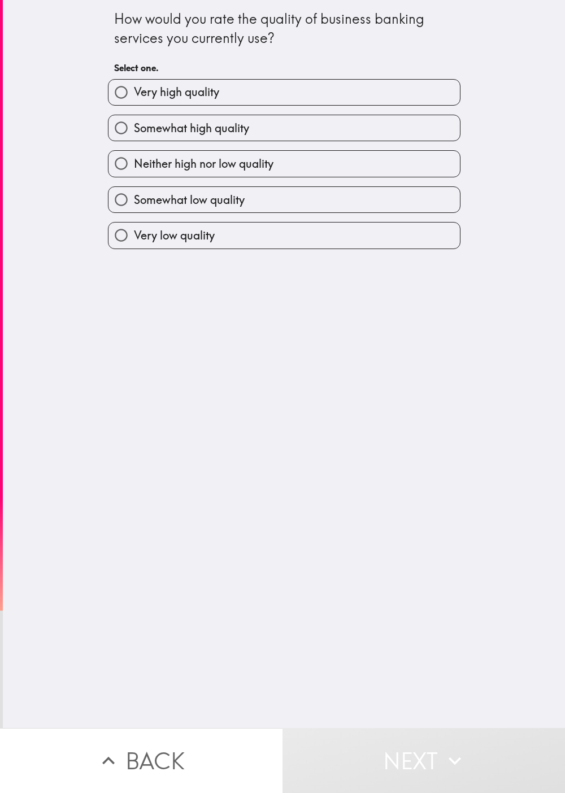
click at [147, 136] on span "Somewhat high quality" at bounding box center [191, 128] width 115 height 16
click at [134, 136] on input "Somewhat high quality" at bounding box center [120, 127] width 25 height 25
radio input "true"
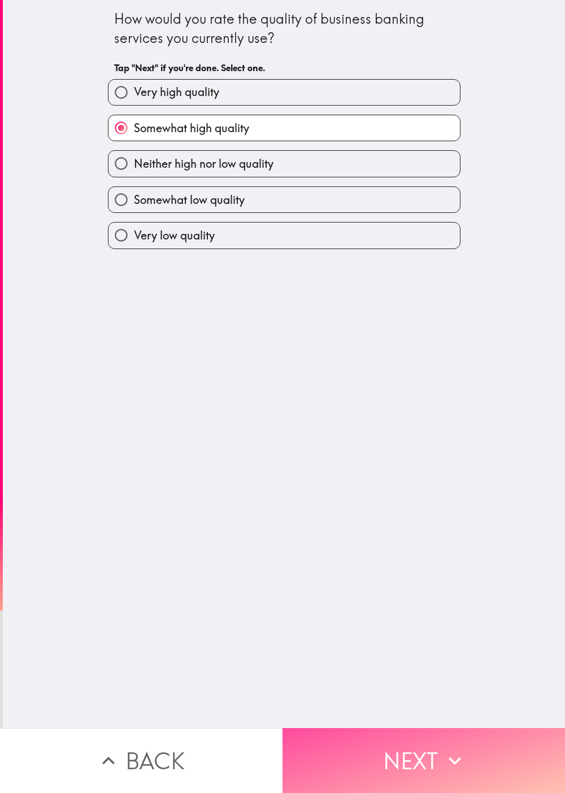
drag, startPoint x: 465, startPoint y: 711, endPoint x: 469, endPoint y: 686, distance: 25.6
click at [282, 396] on button "Next" at bounding box center [423, 760] width 282 height 65
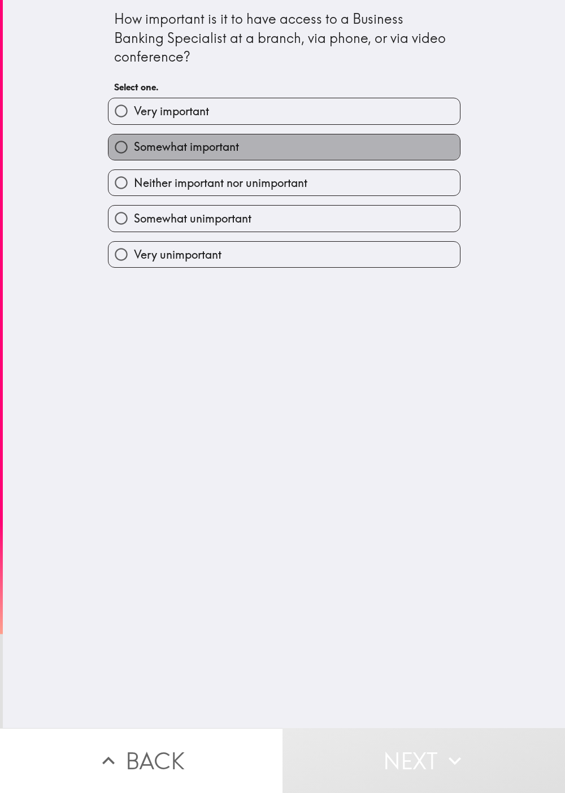
click at [136, 145] on span "Somewhat important" at bounding box center [186, 147] width 105 height 16
click at [134, 145] on input "Somewhat important" at bounding box center [120, 146] width 25 height 25
radio input "true"
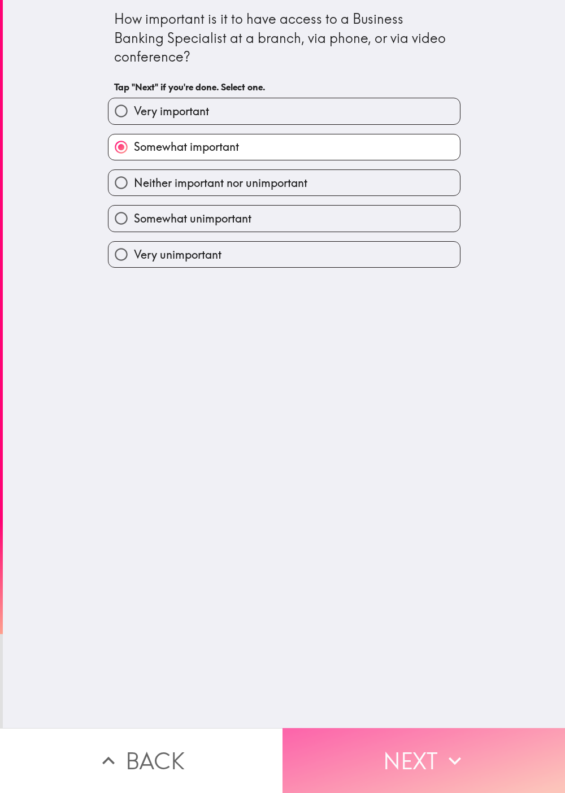
click at [282, 396] on button "Next" at bounding box center [423, 760] width 282 height 65
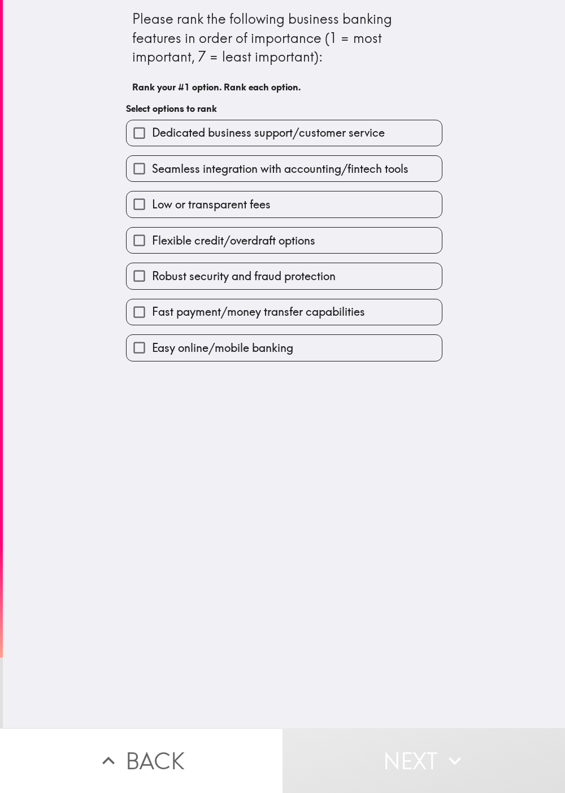
click at [186, 164] on span "Seamless integration with accounting/fintech tools" at bounding box center [280, 169] width 256 height 16
click at [152, 164] on input "Seamless integration with accounting/fintech tools" at bounding box center [139, 168] width 25 height 25
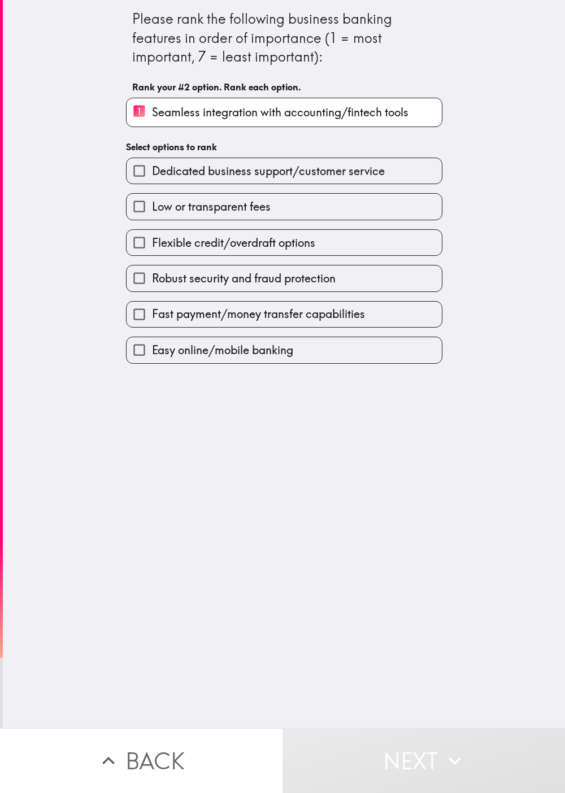
click at [216, 193] on div "Low or transparent fees" at bounding box center [279, 202] width 325 height 36
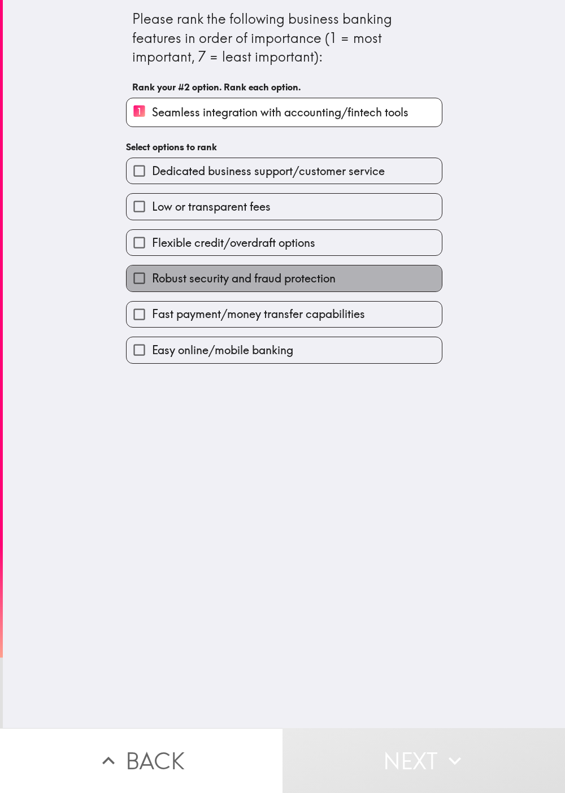
click at [234, 275] on span "Robust security and fraud protection" at bounding box center [244, 279] width 184 height 16
click at [152, 275] on input "Robust security and fraud protection" at bounding box center [139, 277] width 25 height 25
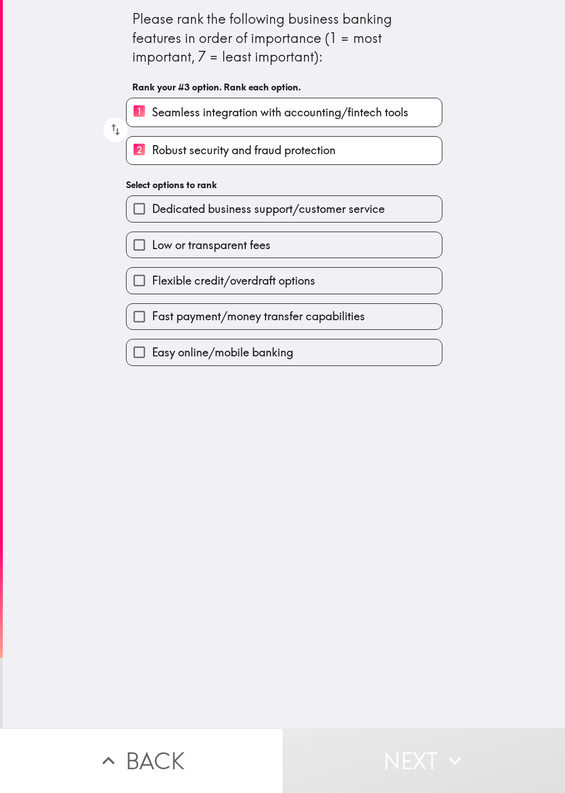
click at [252, 240] on span "Low or transparent fees" at bounding box center [211, 245] width 119 height 16
click at [152, 240] on input "Low or transparent fees" at bounding box center [139, 244] width 25 height 25
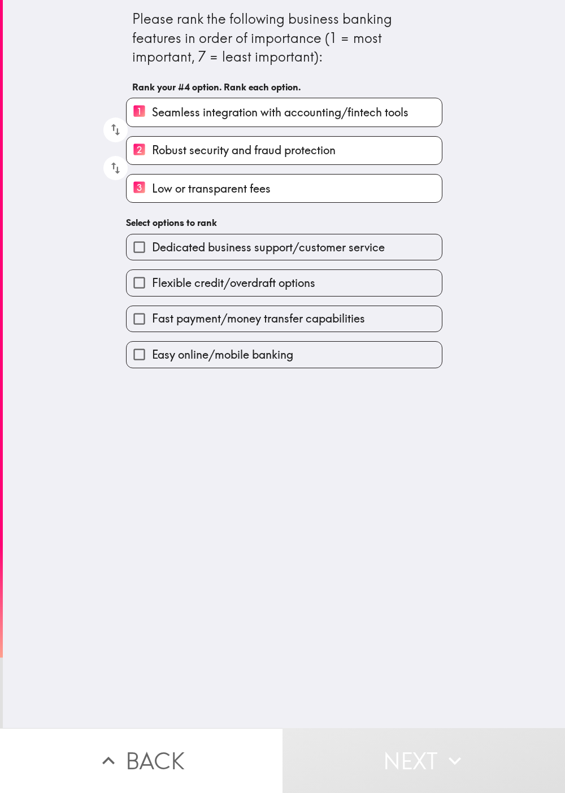
click at [249, 265] on div "Flexible credit/overdraft options" at bounding box center [279, 278] width 325 height 36
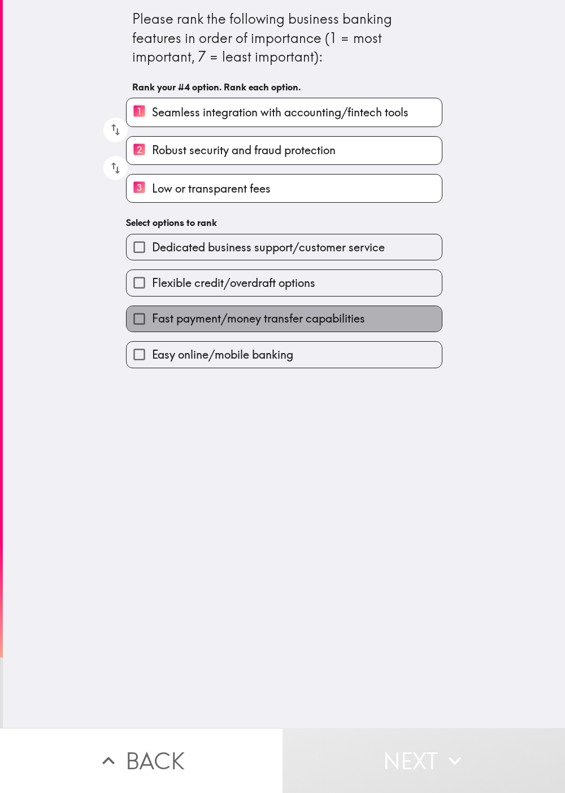
click at [261, 326] on span "Fast payment/money transfer capabilities" at bounding box center [258, 319] width 213 height 16
click at [152, 326] on input "Fast payment/money transfer capabilities" at bounding box center [139, 318] width 25 height 25
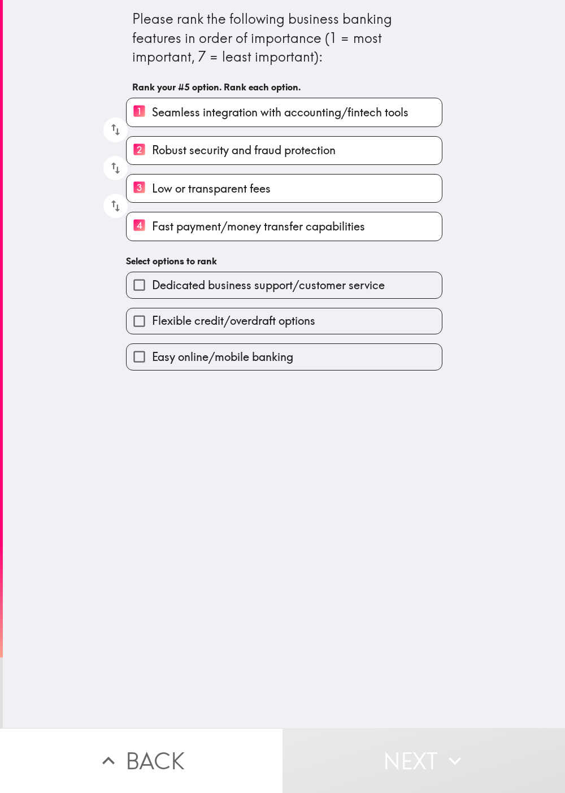
click at [272, 314] on label "Flexible credit/overdraft options" at bounding box center [284, 320] width 315 height 25
click at [152, 314] on input "Flexible credit/overdraft options" at bounding box center [139, 320] width 25 height 25
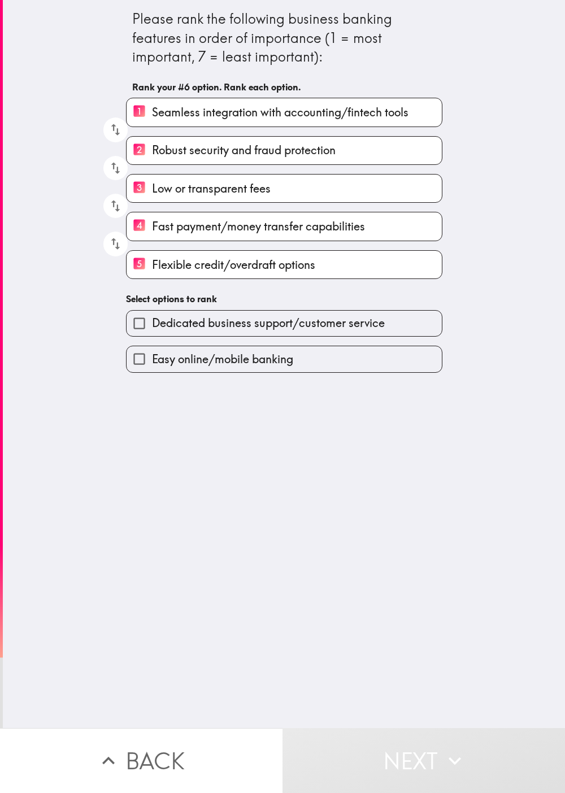
click at [271, 324] on span "Dedicated business support/customer service" at bounding box center [268, 323] width 233 height 16
click at [152, 324] on input "Dedicated business support/customer service" at bounding box center [139, 323] width 25 height 25
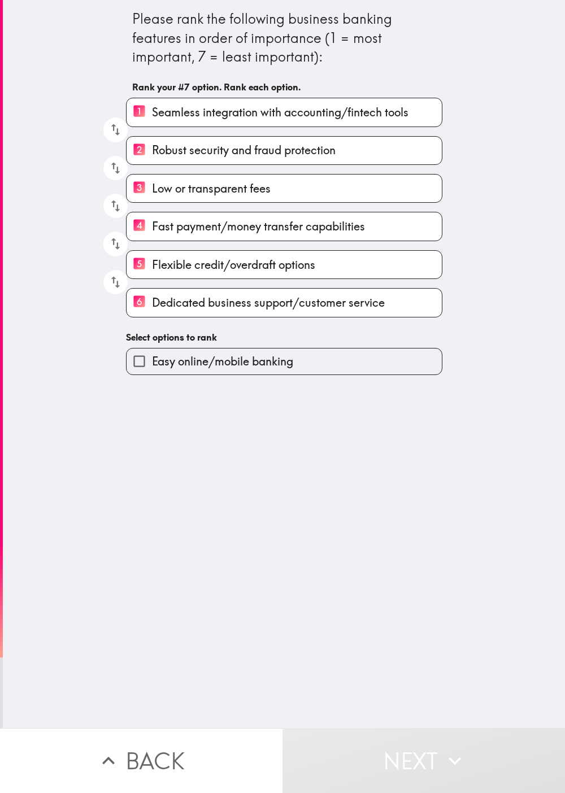
drag, startPoint x: 275, startPoint y: 369, endPoint x: 285, endPoint y: 371, distance: 10.3
click at [275, 369] on span "Easy online/mobile banking" at bounding box center [222, 362] width 141 height 16
click at [152, 371] on input "Easy online/mobile banking" at bounding box center [139, 361] width 25 height 25
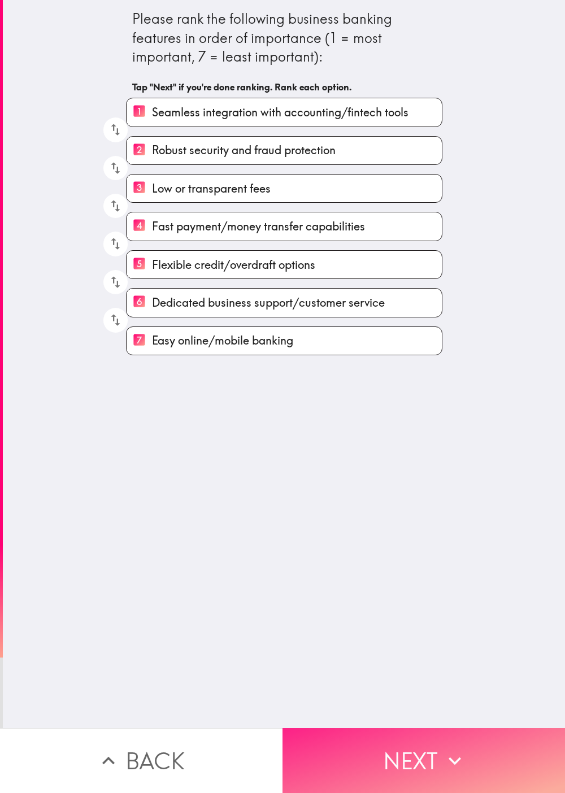
click at [282, 396] on icon "button" at bounding box center [454, 760] width 25 height 25
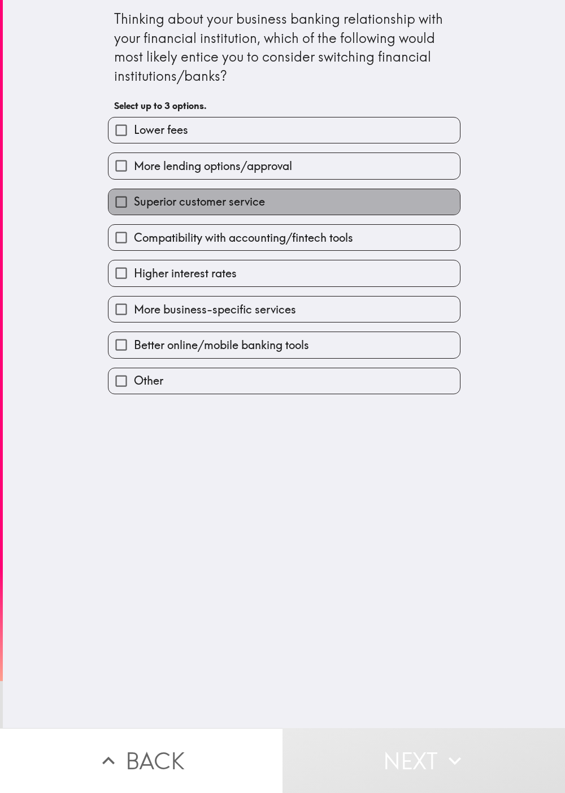
click at [147, 199] on span "Superior customer service" at bounding box center [199, 202] width 131 height 16
click at [134, 199] on input "Superior customer service" at bounding box center [120, 201] width 25 height 25
checkbox input "true"
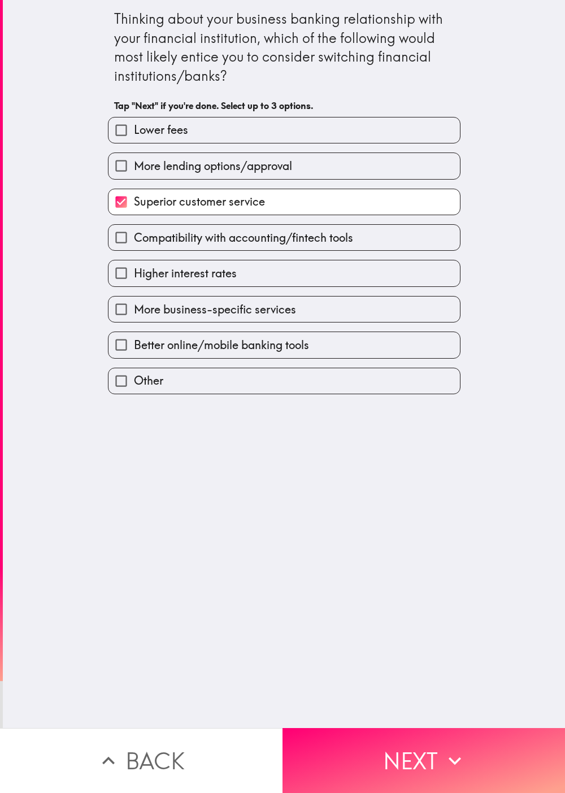
click at [250, 127] on label "Lower fees" at bounding box center [283, 129] width 351 height 25
click at [134, 127] on input "Lower fees" at bounding box center [120, 129] width 25 height 25
checkbox input "true"
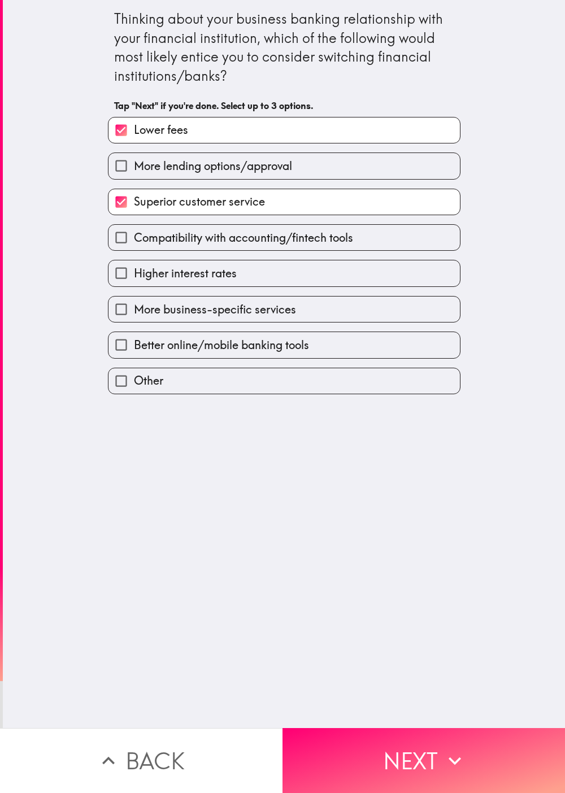
click at [268, 270] on label "Higher interest rates" at bounding box center [283, 272] width 351 height 25
click at [134, 270] on input "Higher interest rates" at bounding box center [120, 272] width 25 height 25
checkbox input "true"
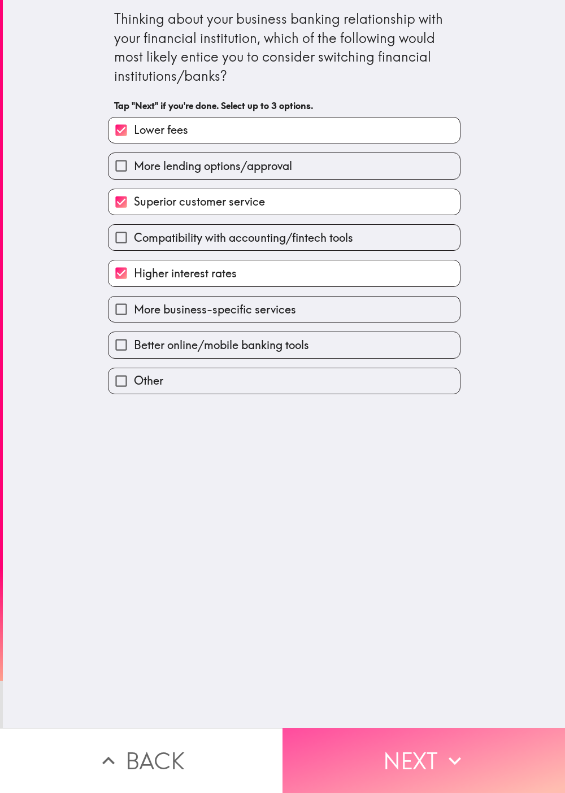
drag, startPoint x: 419, startPoint y: 748, endPoint x: 413, endPoint y: 702, distance: 46.7
click at [282, 396] on button "Next" at bounding box center [423, 760] width 282 height 65
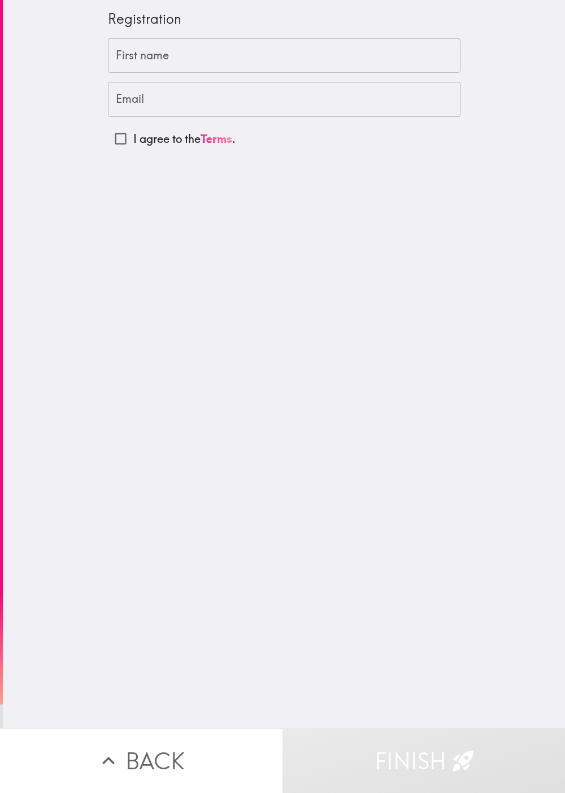
drag, startPoint x: 229, startPoint y: 69, endPoint x: 242, endPoint y: 69, distance: 12.4
click at [229, 69] on input "First name" at bounding box center [284, 55] width 352 height 35
click at [258, 60] on input "First name" at bounding box center [284, 55] width 352 height 35
paste input "[PERSON_NAME]"
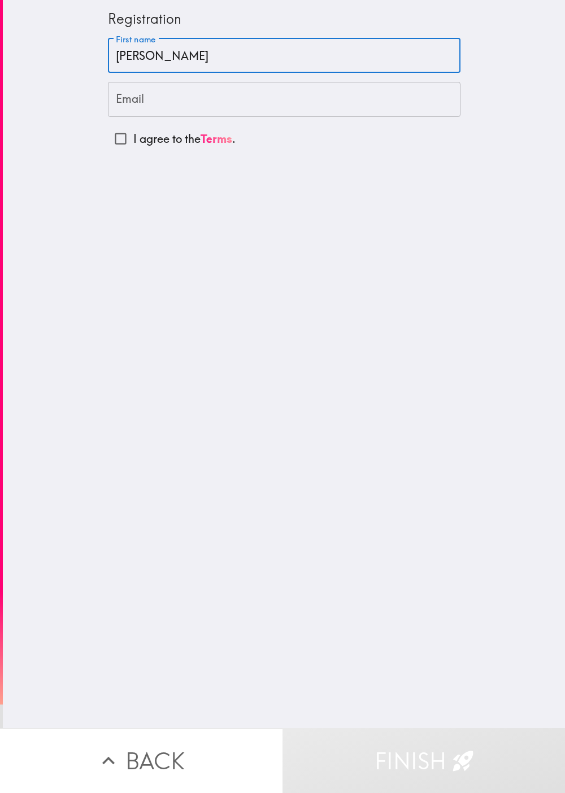
type input "[PERSON_NAME]"
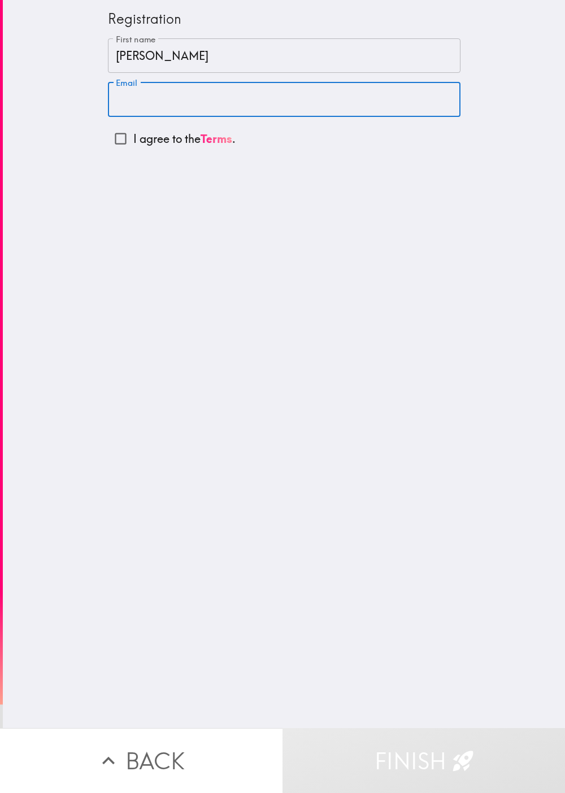
click at [282, 110] on input "Email" at bounding box center [284, 99] width 352 height 35
paste input "[EMAIL_ADDRESS][DOMAIN_NAME]"
type input "[EMAIL_ADDRESS][DOMAIN_NAME]"
click at [108, 137] on input "I agree to the Terms ." at bounding box center [120, 138] width 25 height 25
checkbox input "true"
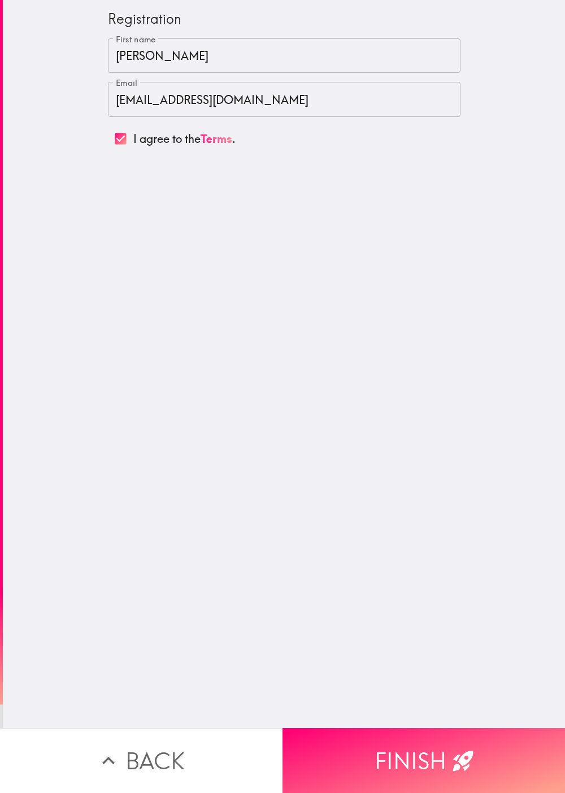
click at [282, 374] on div "Registration First name [PERSON_NAME] First name Email [EMAIL_ADDRESS][DOMAIN_N…" at bounding box center [284, 364] width 562 height 728
drag, startPoint x: 67, startPoint y: 316, endPoint x: 77, endPoint y: 316, distance: 10.2
click at [67, 316] on div "Registration First name [PERSON_NAME] First name Email [EMAIL_ADDRESS][DOMAIN_N…" at bounding box center [284, 364] width 562 height 728
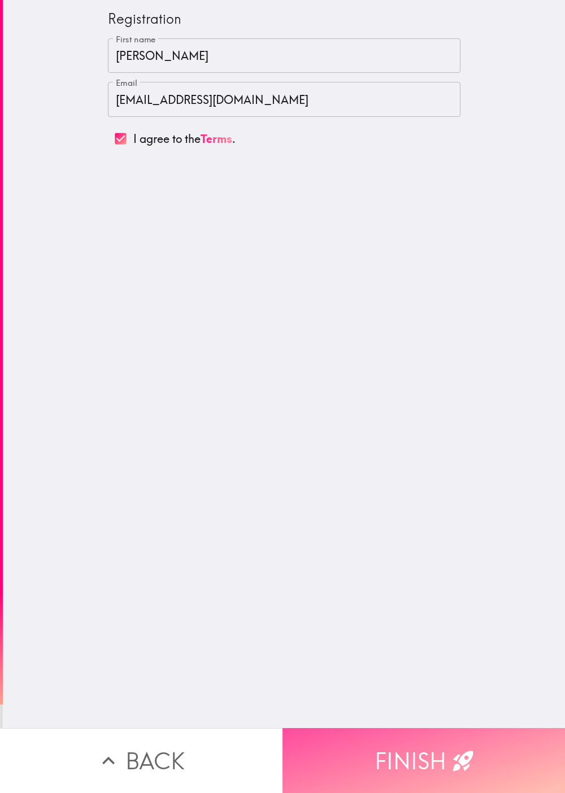
click at [282, 396] on button "Finish" at bounding box center [423, 760] width 282 height 65
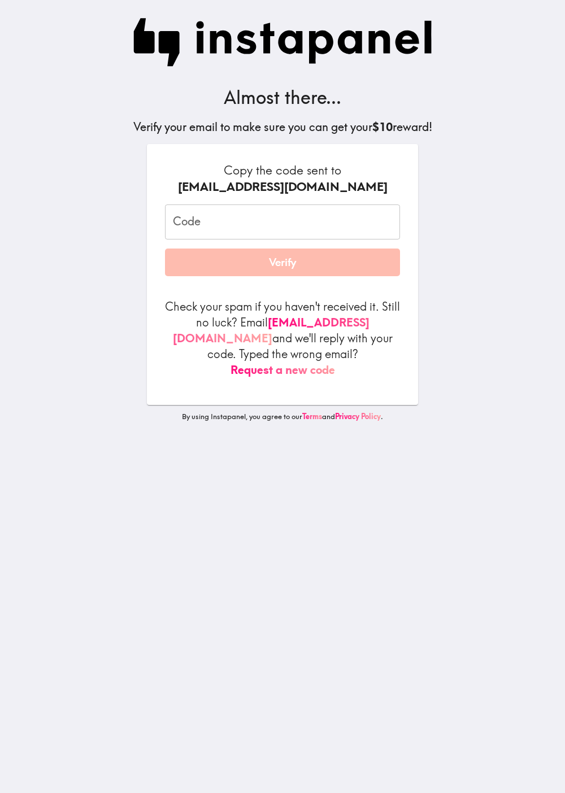
click at [226, 228] on input "Code" at bounding box center [282, 221] width 235 height 35
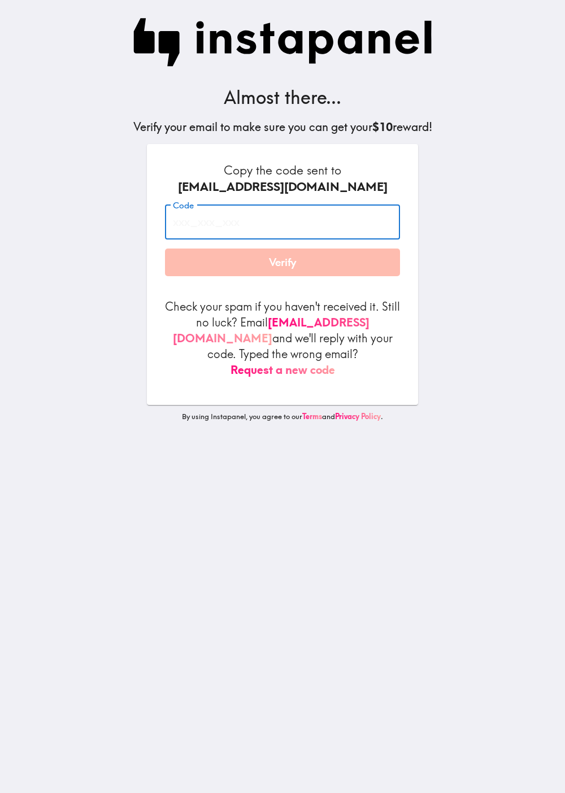
paste input "BYg_82d_6gj"
type input "BYg_82d_6gj"
click at [282, 188] on div "Almost there... Verify your email to make sure you can get your $10 reward! Cop…" at bounding box center [283, 396] width 362 height 793
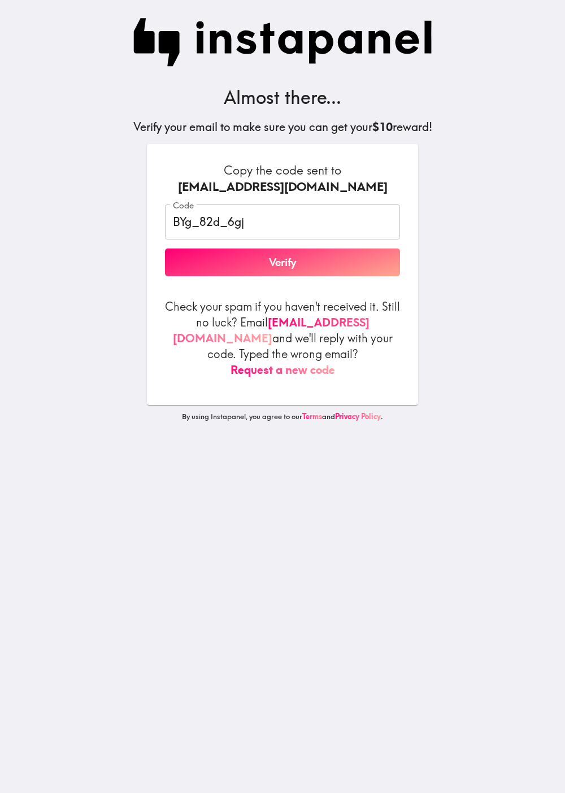
click at [282, 255] on button "Verify" at bounding box center [282, 263] width 235 height 28
